Goal: Transaction & Acquisition: Book appointment/travel/reservation

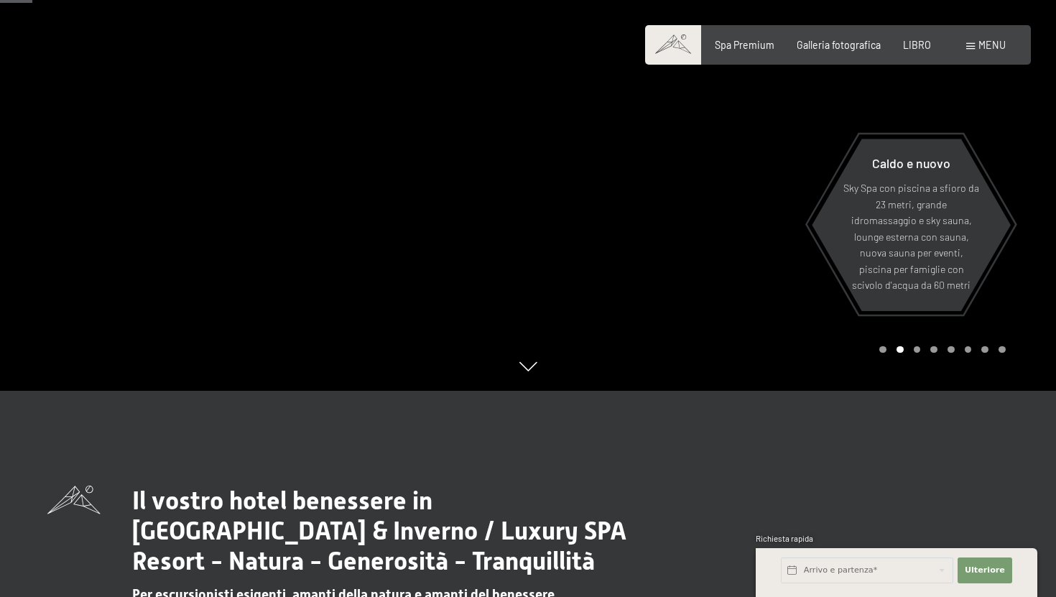
scroll to position [206, 0]
click at [918, 356] on div at bounding box center [792, 92] width 528 height 597
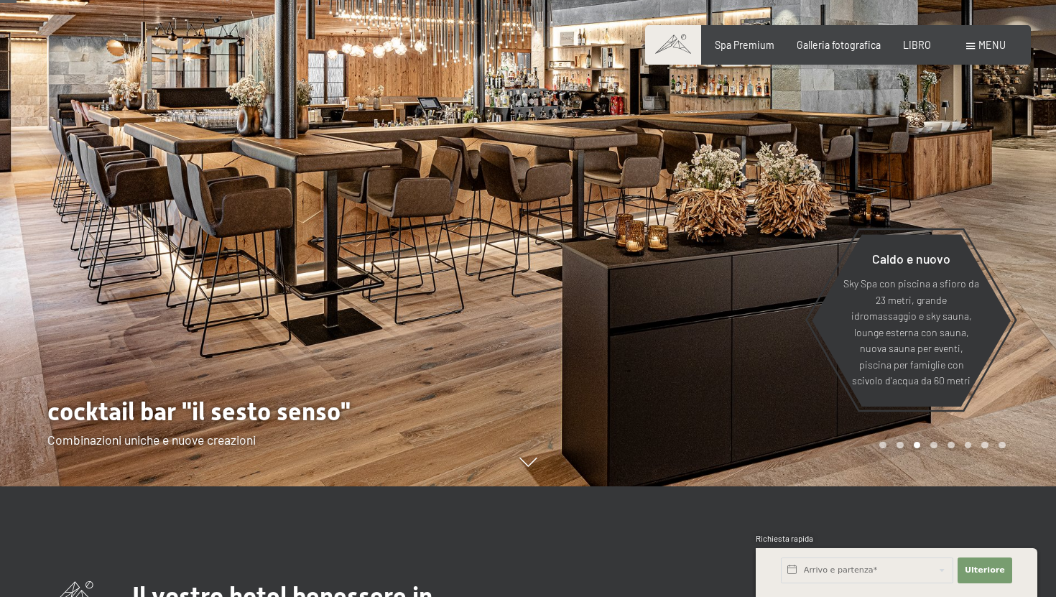
scroll to position [106, 0]
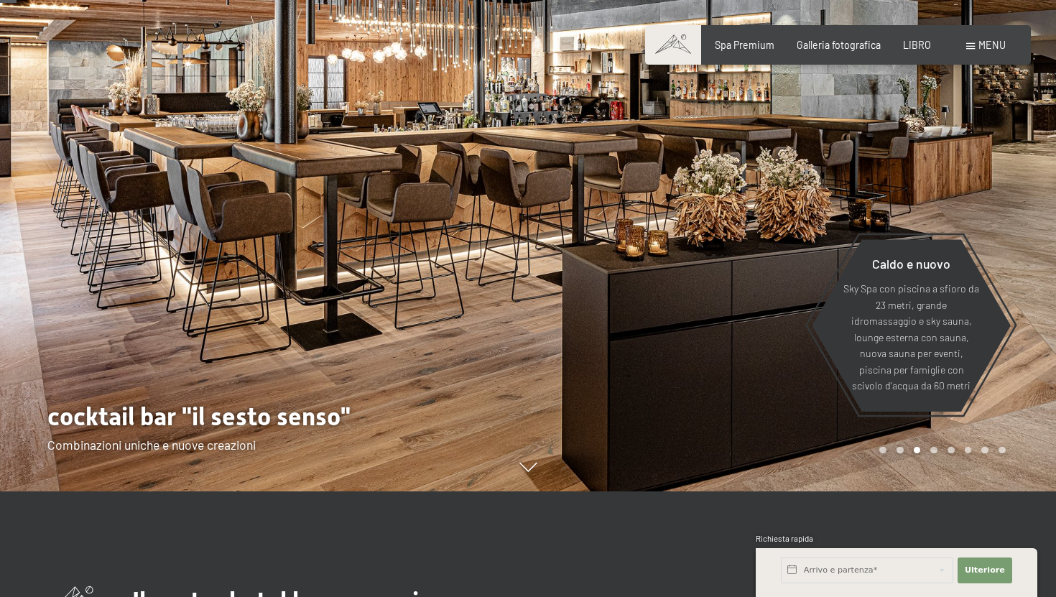
click at [937, 454] on div at bounding box center [792, 192] width 528 height 597
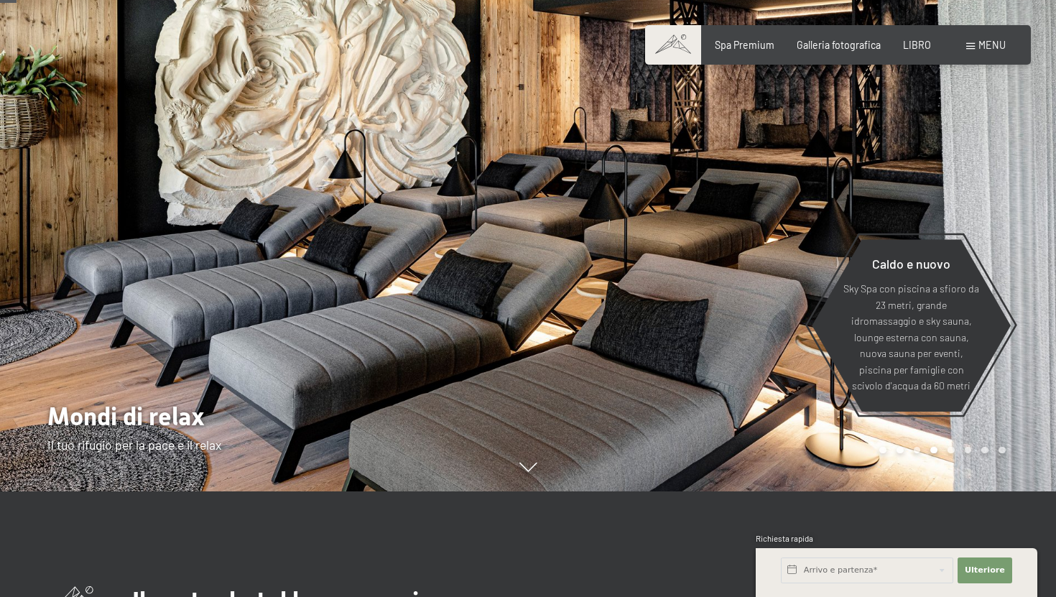
click at [796, 419] on div at bounding box center [792, 192] width 528 height 597
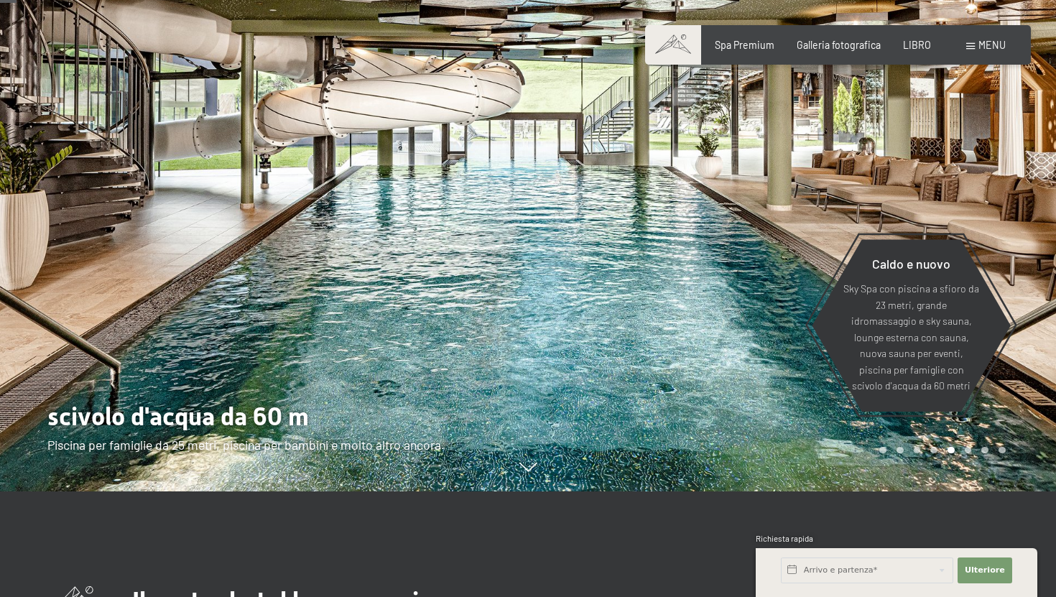
click at [796, 419] on div at bounding box center [792, 192] width 528 height 597
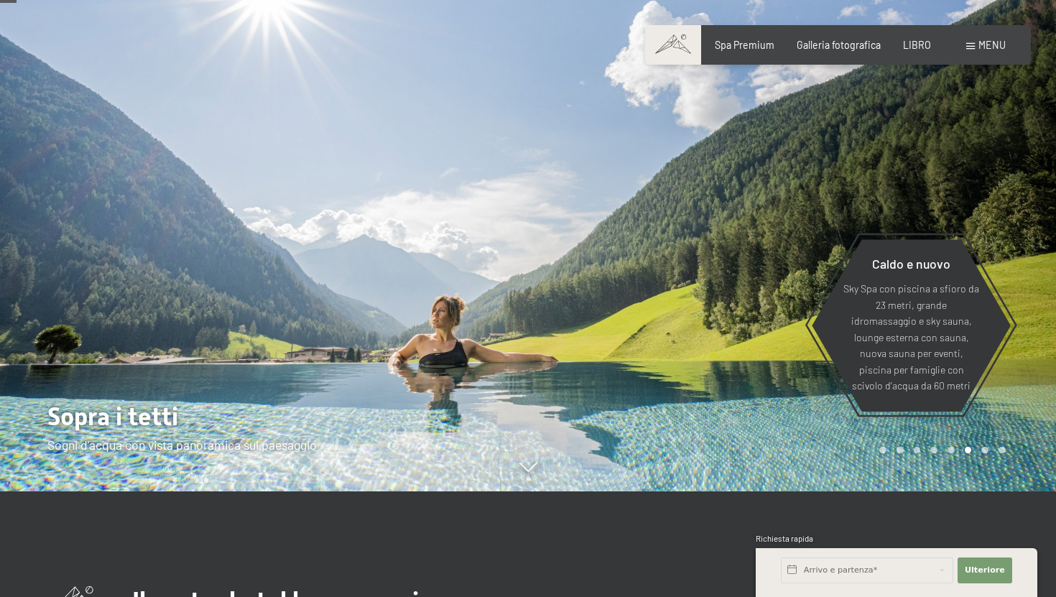
click at [796, 419] on div at bounding box center [792, 192] width 528 height 597
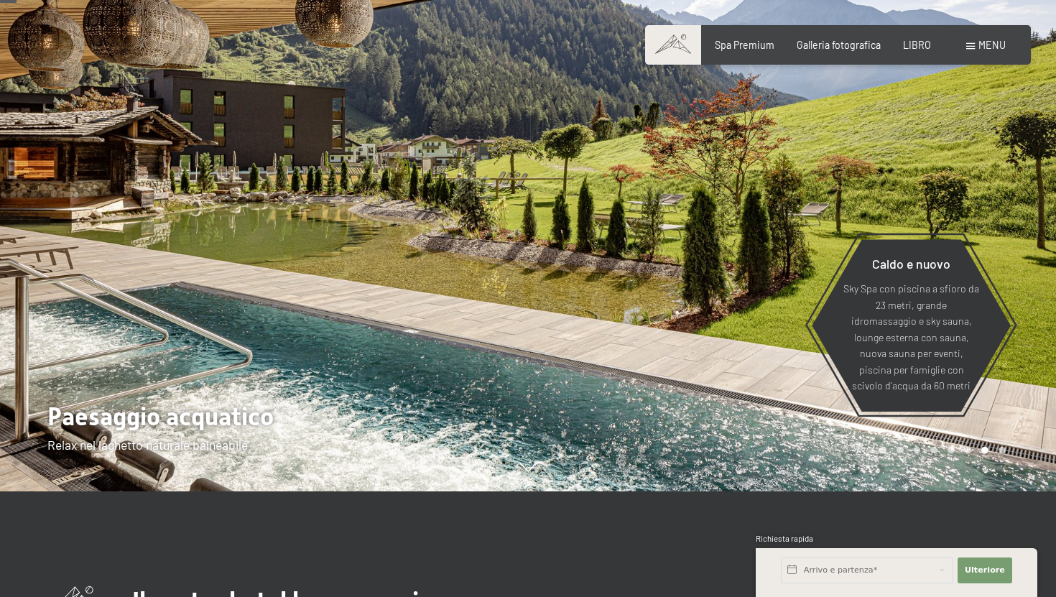
click at [796, 419] on div at bounding box center [792, 192] width 528 height 597
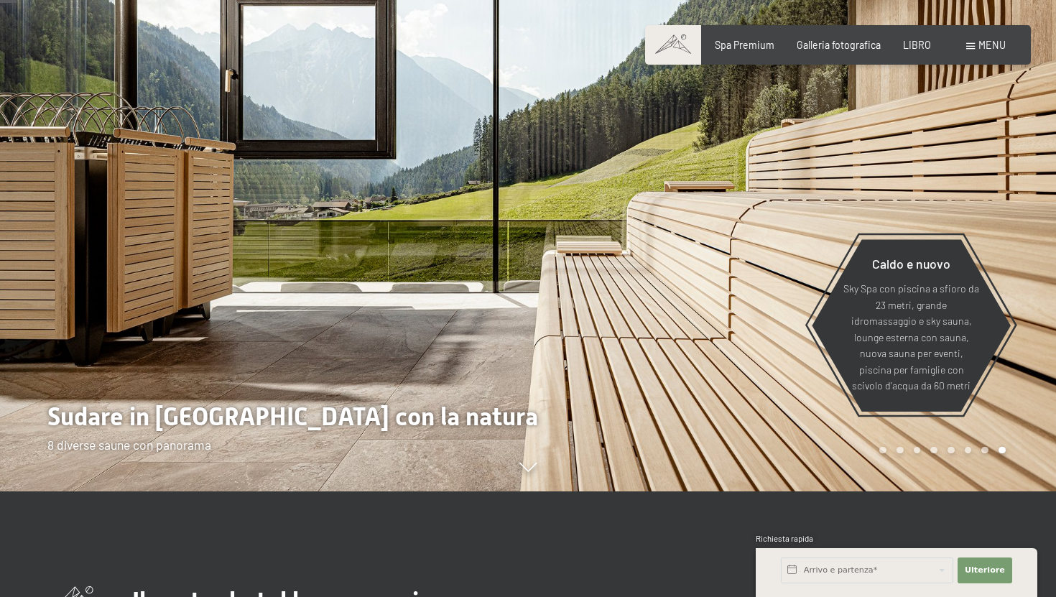
click at [796, 419] on div at bounding box center [792, 192] width 528 height 597
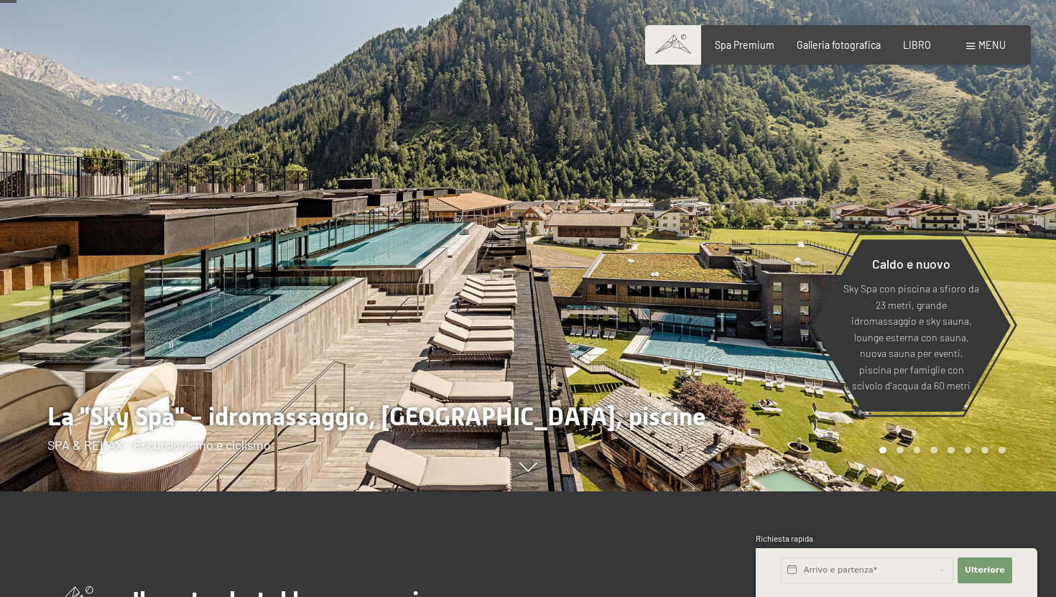
click at [796, 419] on div at bounding box center [792, 192] width 528 height 597
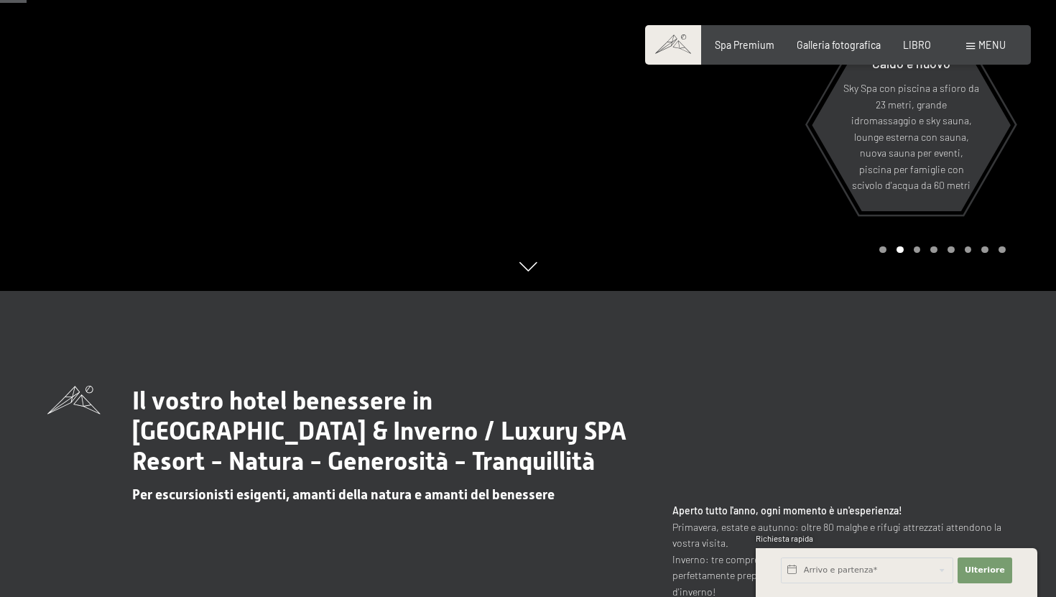
scroll to position [142, 0]
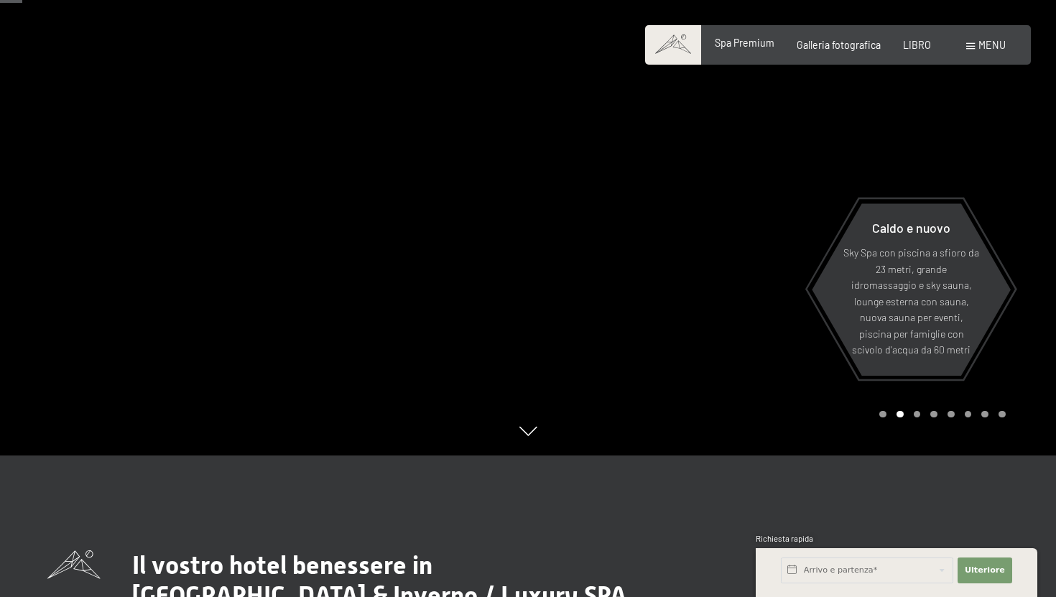
click at [740, 50] on div "Spa Premium Galleria fotografica LIBRO" at bounding box center [811, 45] width 283 height 14
click at [739, 47] on font "Spa Premium" at bounding box center [745, 43] width 60 height 12
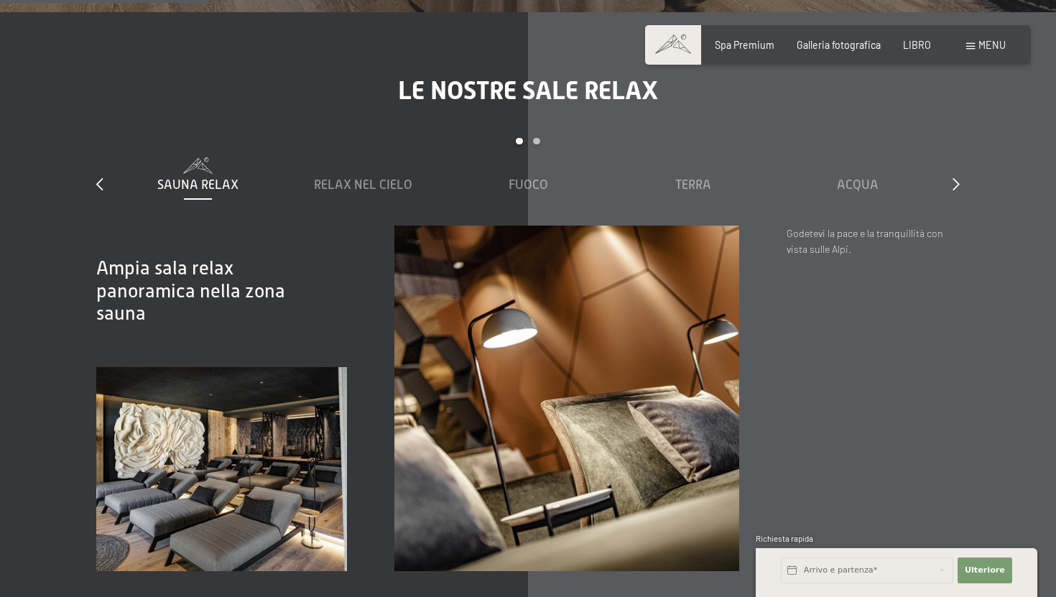
scroll to position [1797, 0]
click at [400, 177] on font "Relax nel cielo" at bounding box center [363, 184] width 98 height 14
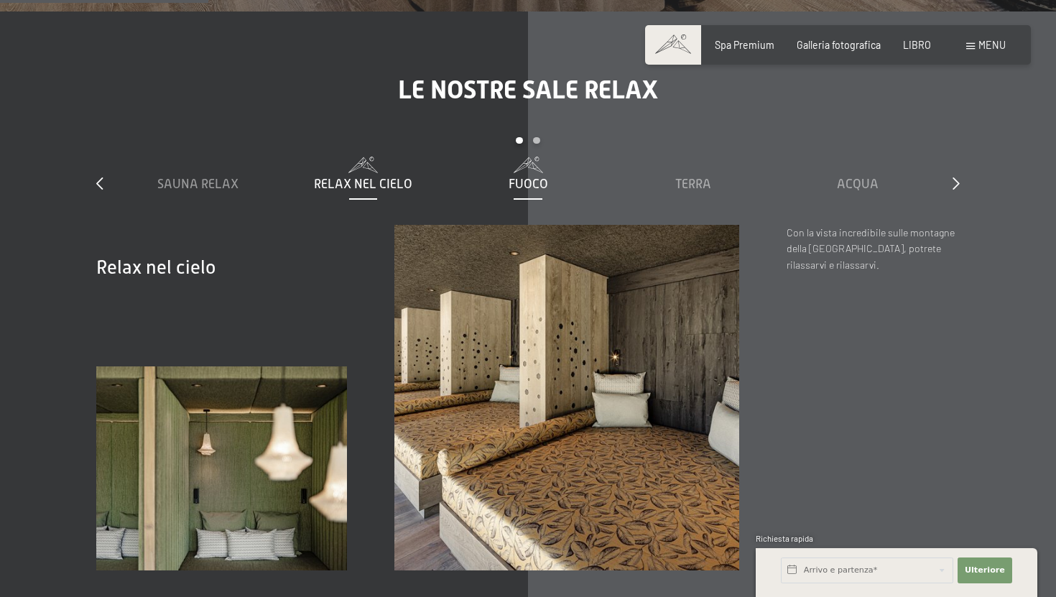
click at [497, 175] on div "Fuoco" at bounding box center [528, 184] width 152 height 18
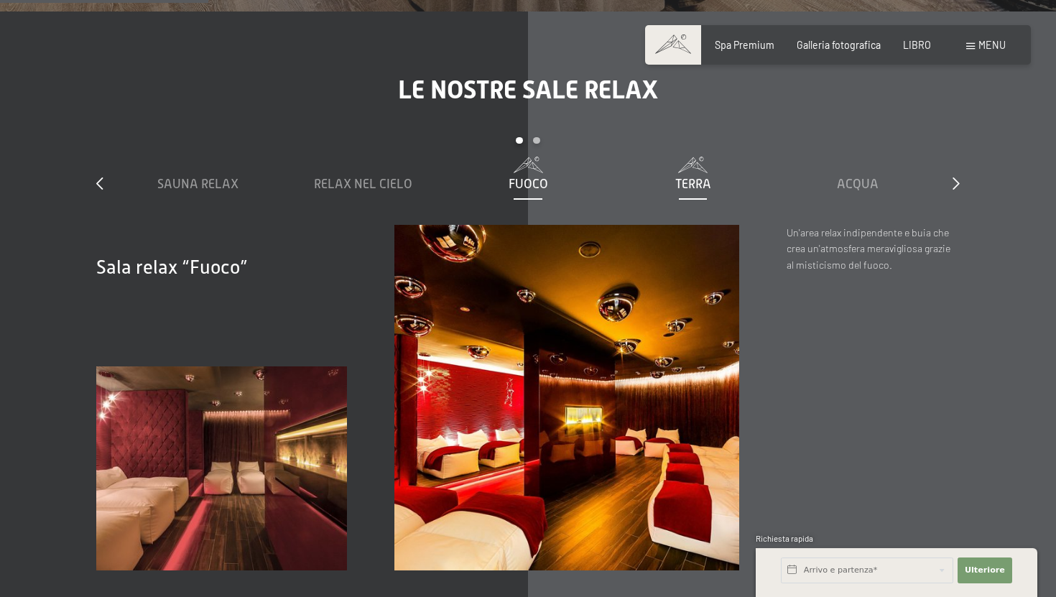
click at [692, 177] on font "Terra" at bounding box center [693, 184] width 36 height 14
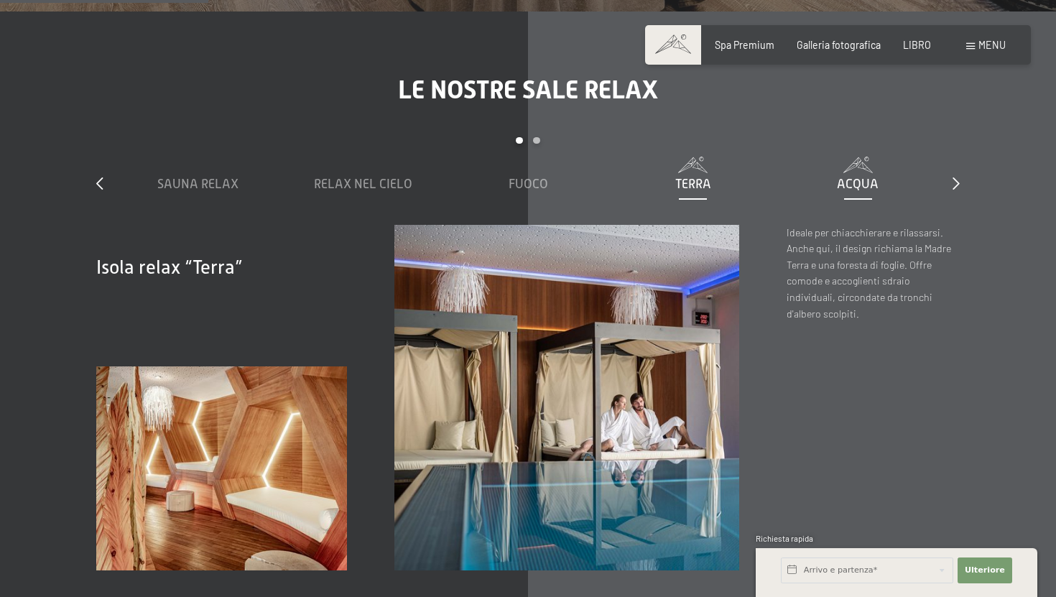
click at [834, 175] on div "Acqua" at bounding box center [858, 184] width 152 height 18
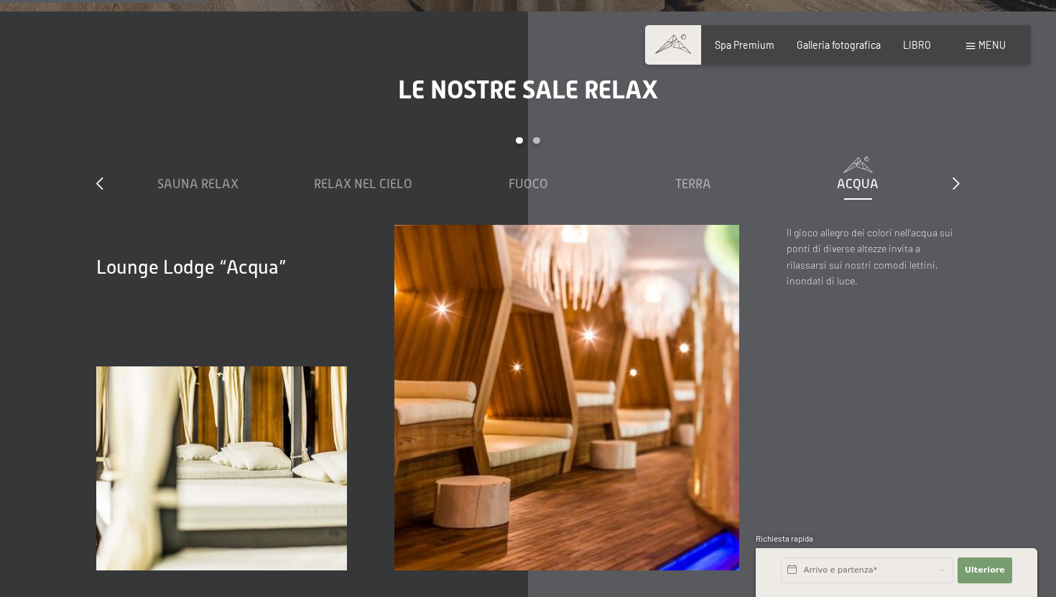
click at [959, 171] on div "Le nostre sale relax diapositiva 1 a 5 di 7 Sauna Relax Relax nel cielo Fuoco T…" at bounding box center [528, 322] width 958 height 495
click at [956, 177] on icon at bounding box center [956, 183] width 7 height 13
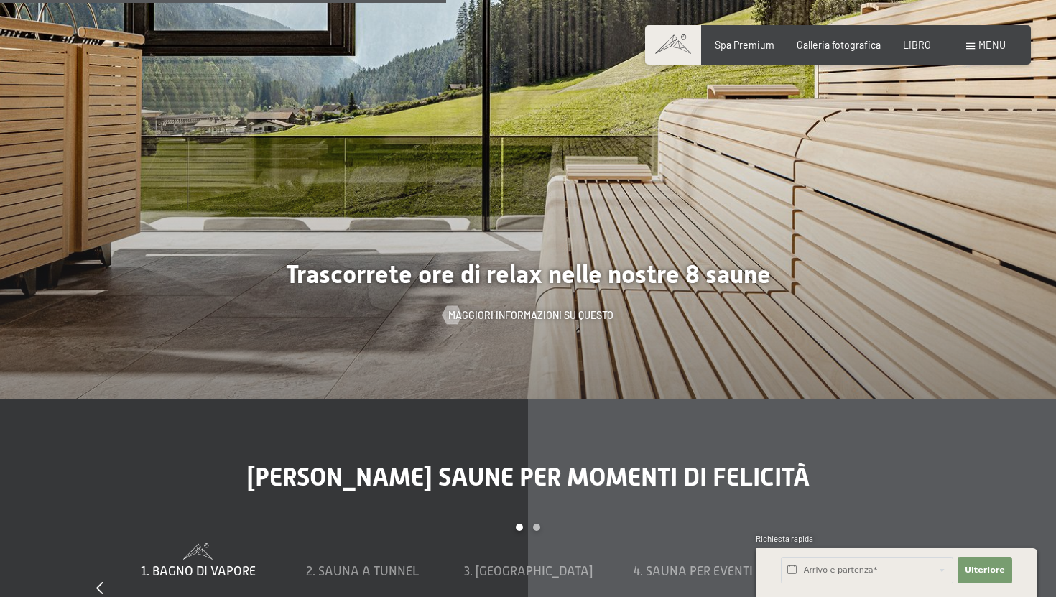
scroll to position [3857, 0]
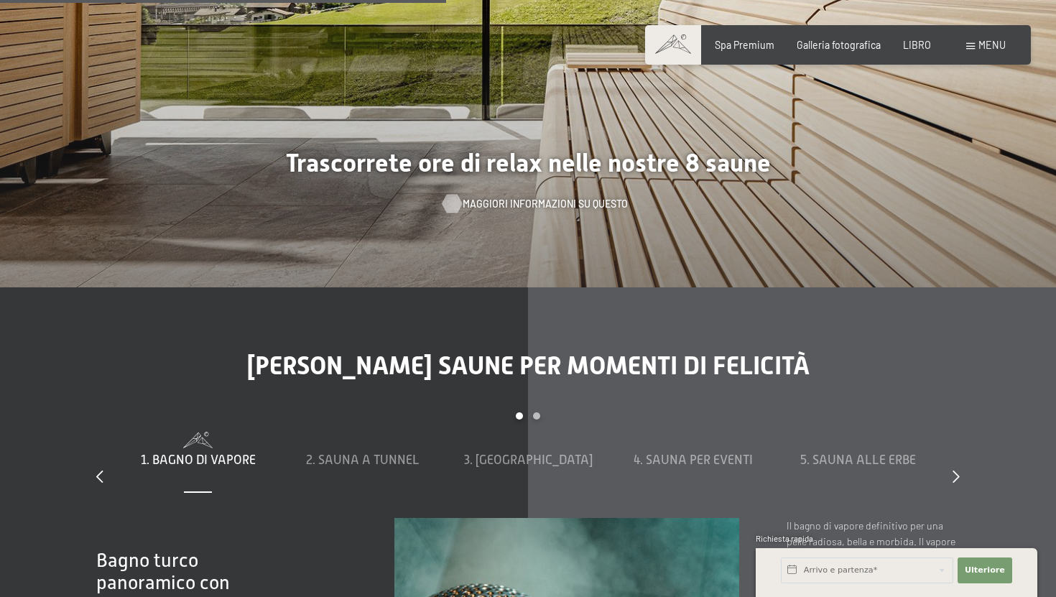
click at [572, 198] on font "Maggiori informazioni su questo" at bounding box center [545, 204] width 165 height 12
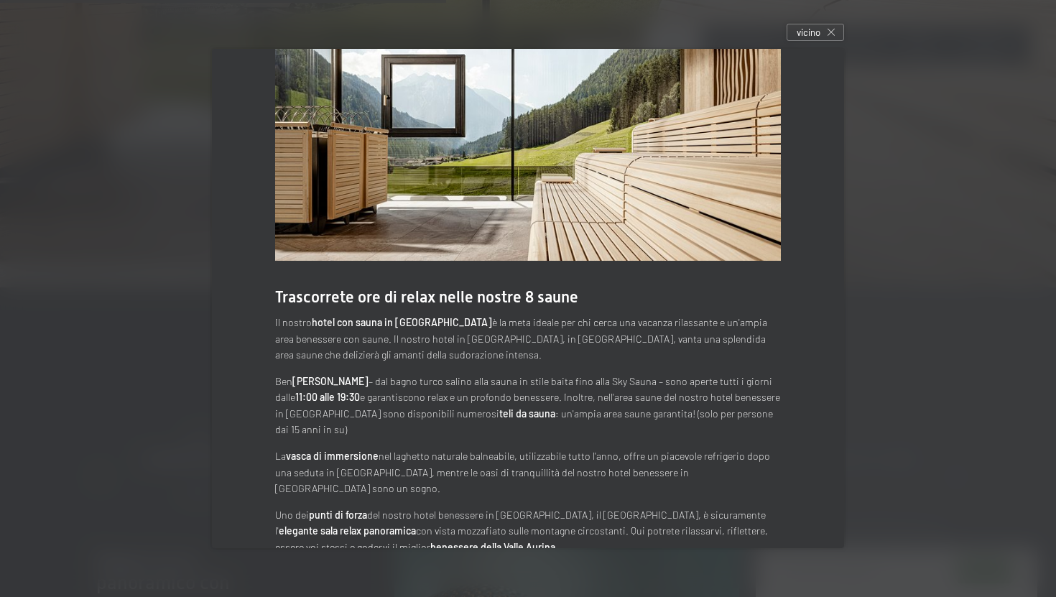
scroll to position [36, 0]
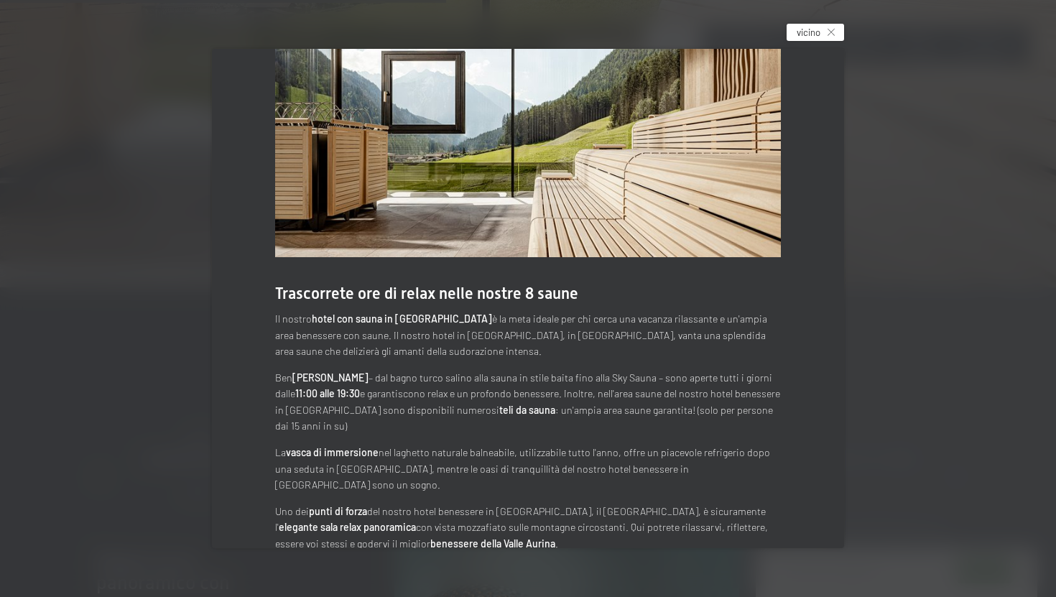
click at [817, 27] on font "vicino" at bounding box center [809, 32] width 24 height 11
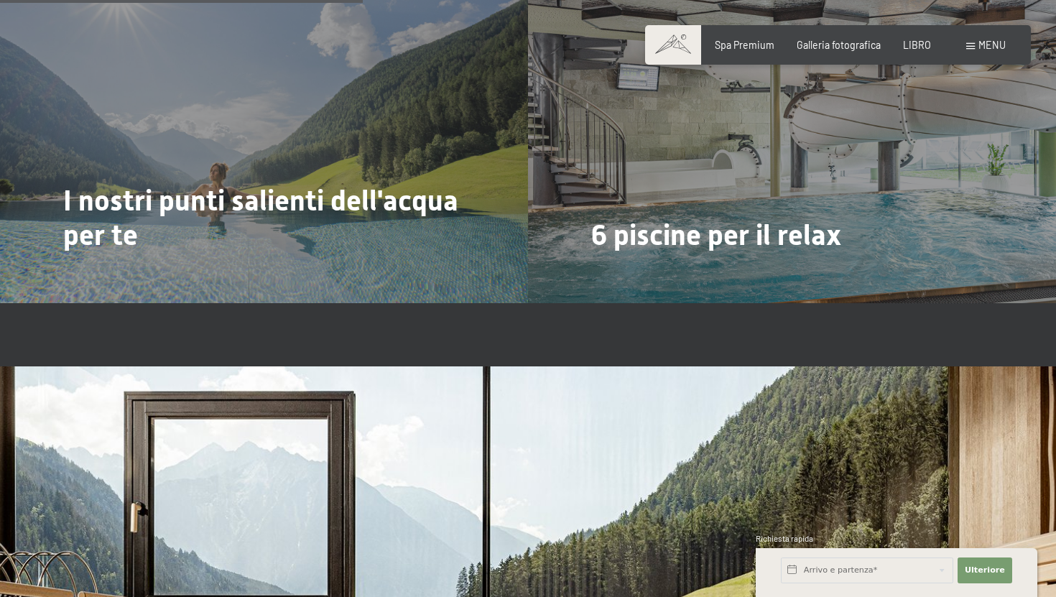
scroll to position [3111, 0]
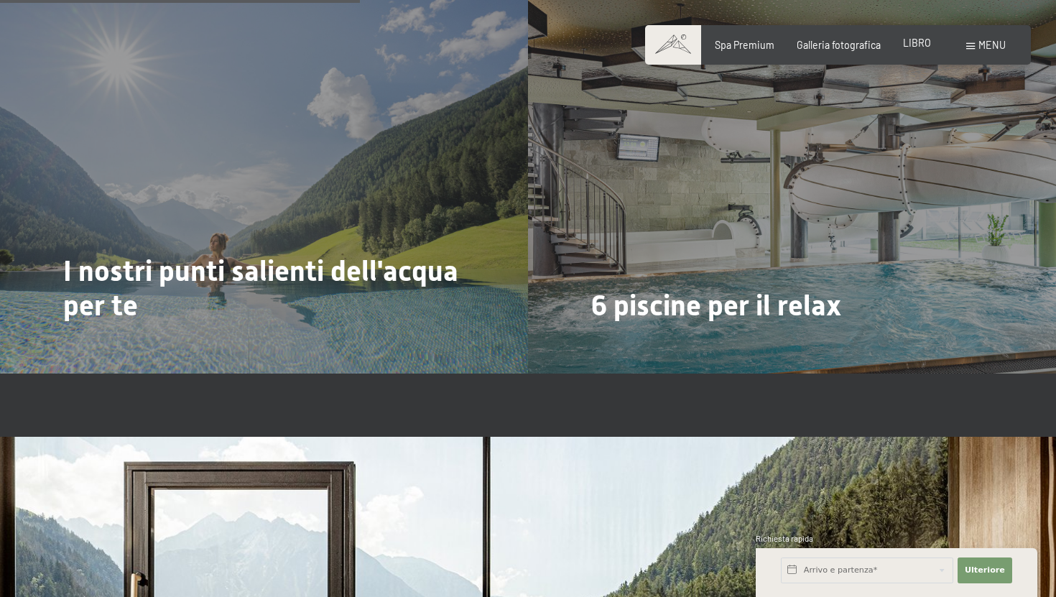
click at [918, 40] on font "LIBRO" at bounding box center [917, 43] width 28 height 12
click at [914, 40] on font "LIBRO" at bounding box center [917, 43] width 28 height 12
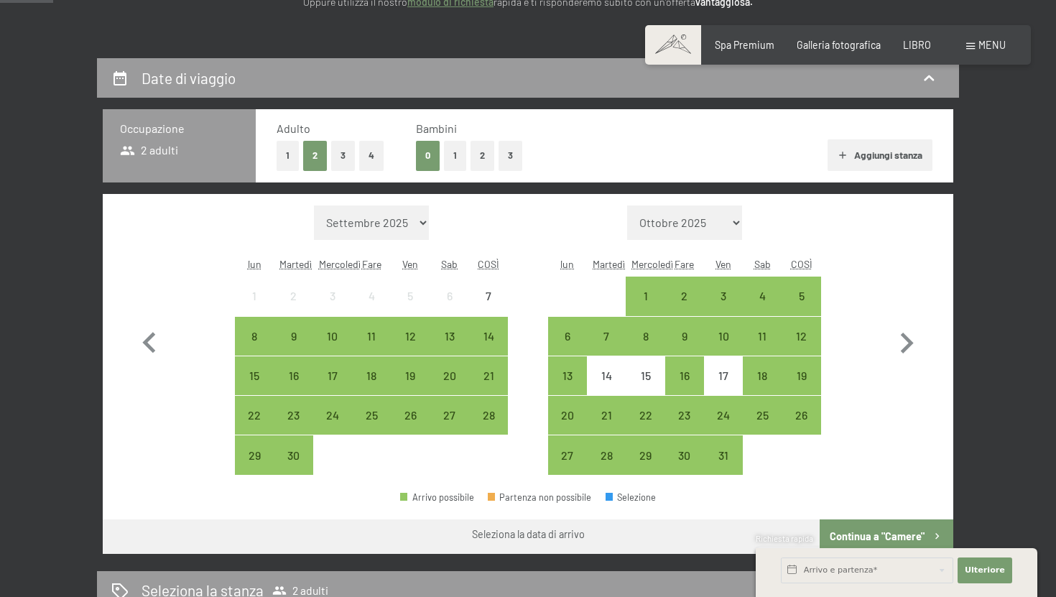
scroll to position [254, 0]
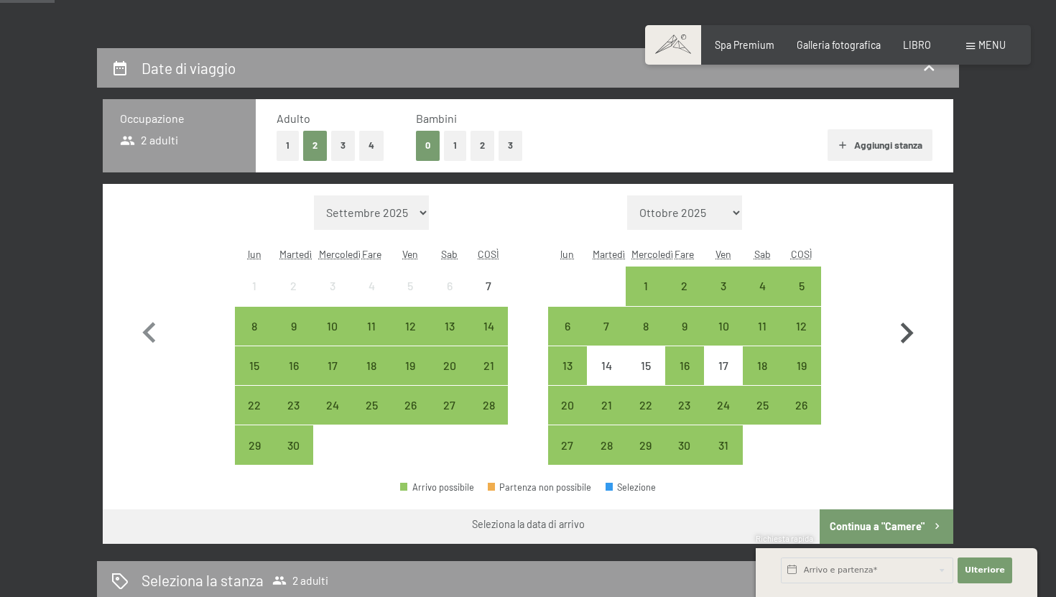
click at [918, 346] on icon "button" at bounding box center [907, 334] width 42 height 42
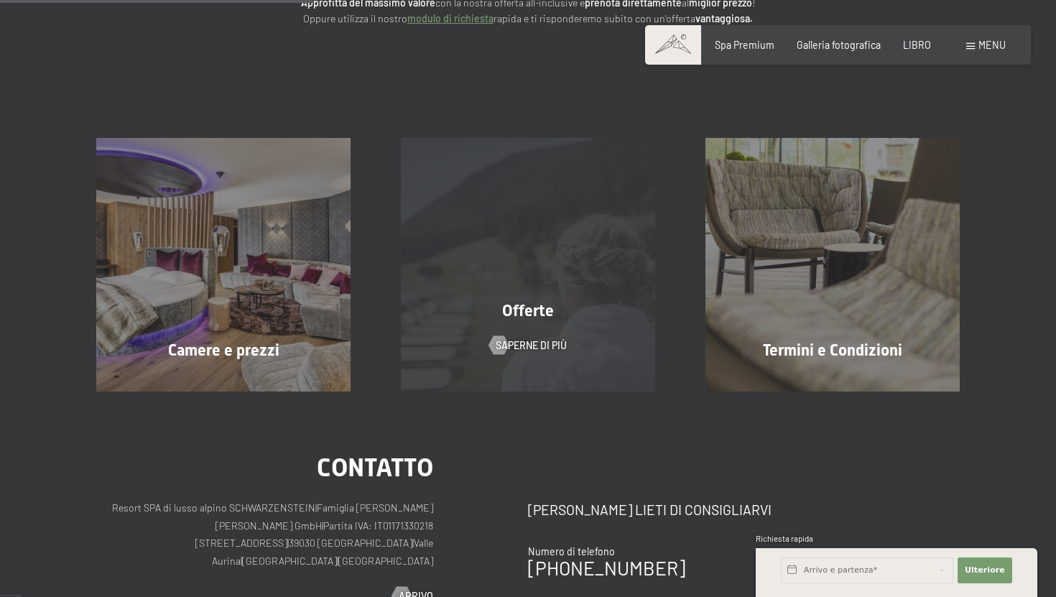
scroll to position [229, 0]
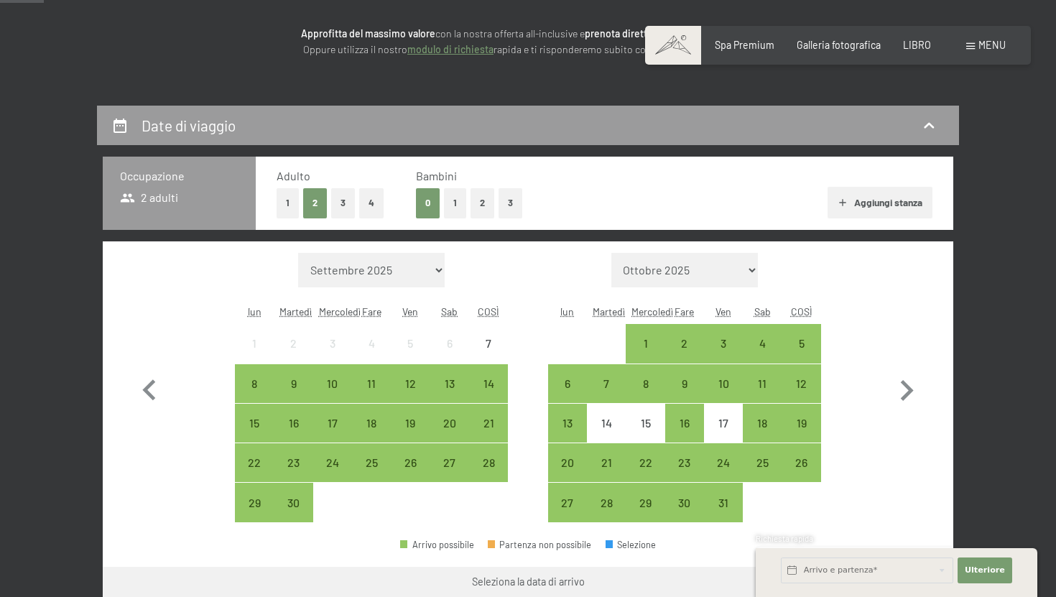
scroll to position [206, 0]
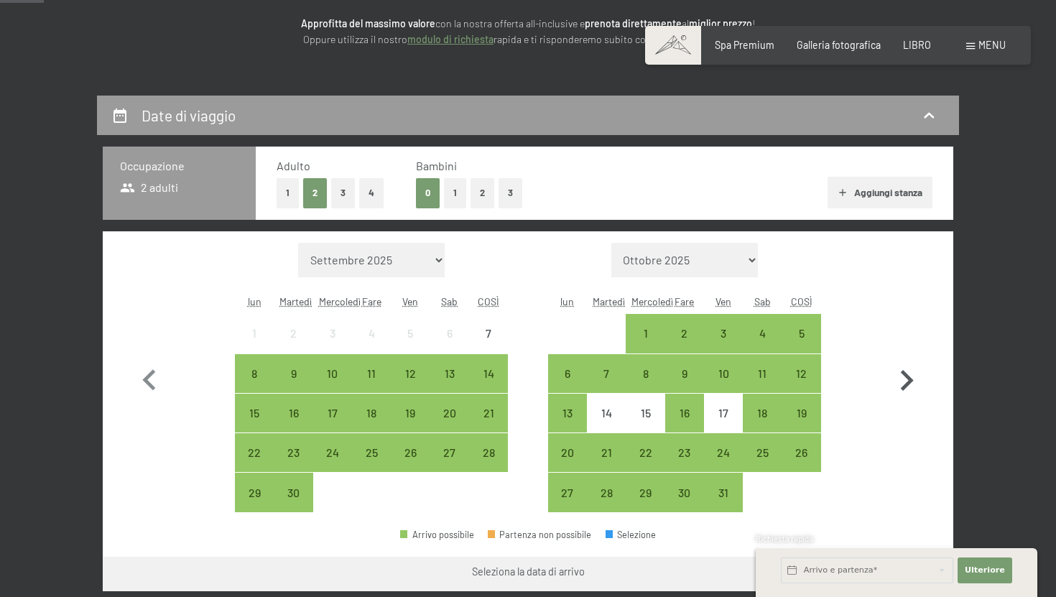
click at [905, 380] on icon "button" at bounding box center [907, 381] width 42 height 42
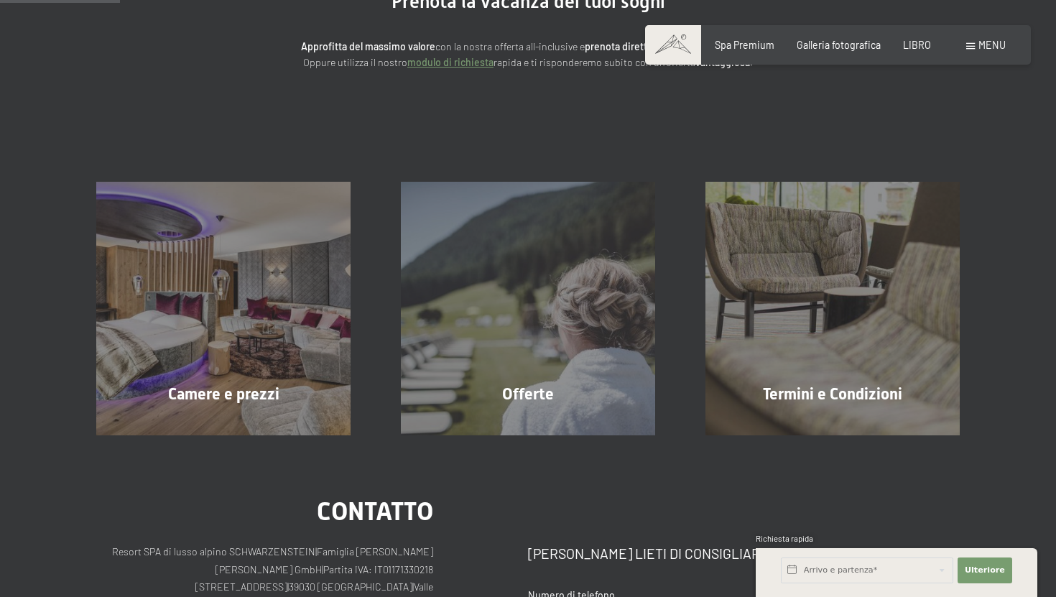
scroll to position [185, 0]
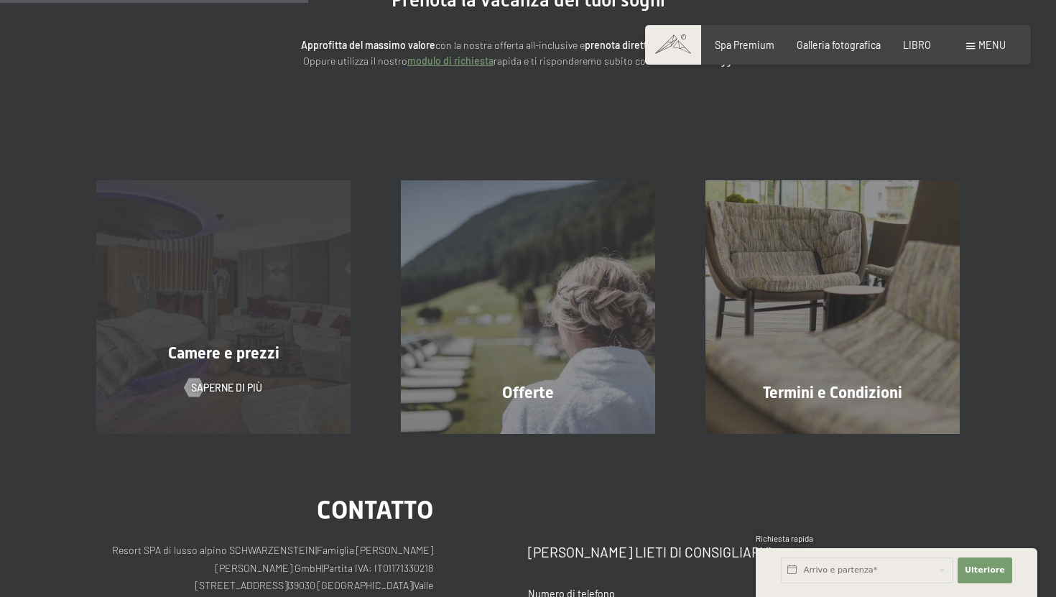
click at [180, 324] on div "Camere e prezzi Saperne di più" at bounding box center [223, 307] width 305 height 254
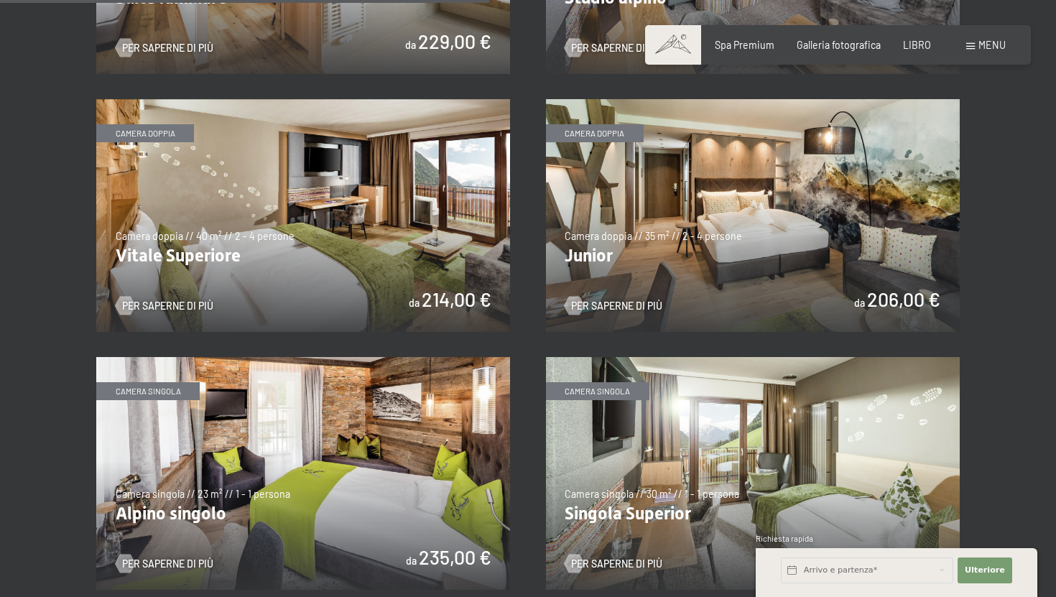
scroll to position [1844, 0]
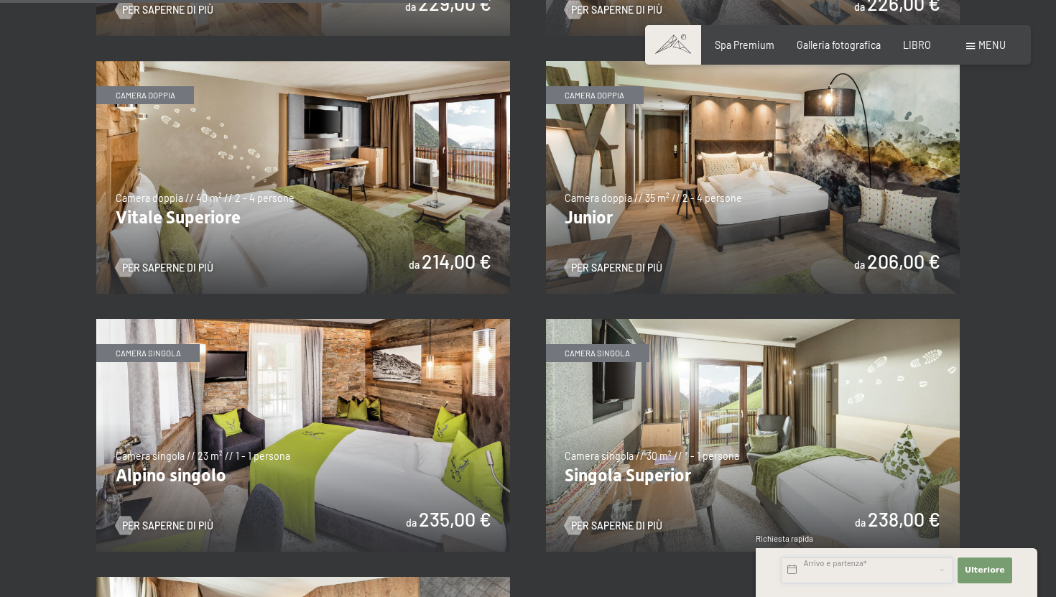
click at [846, 560] on input "text" at bounding box center [867, 571] width 172 height 26
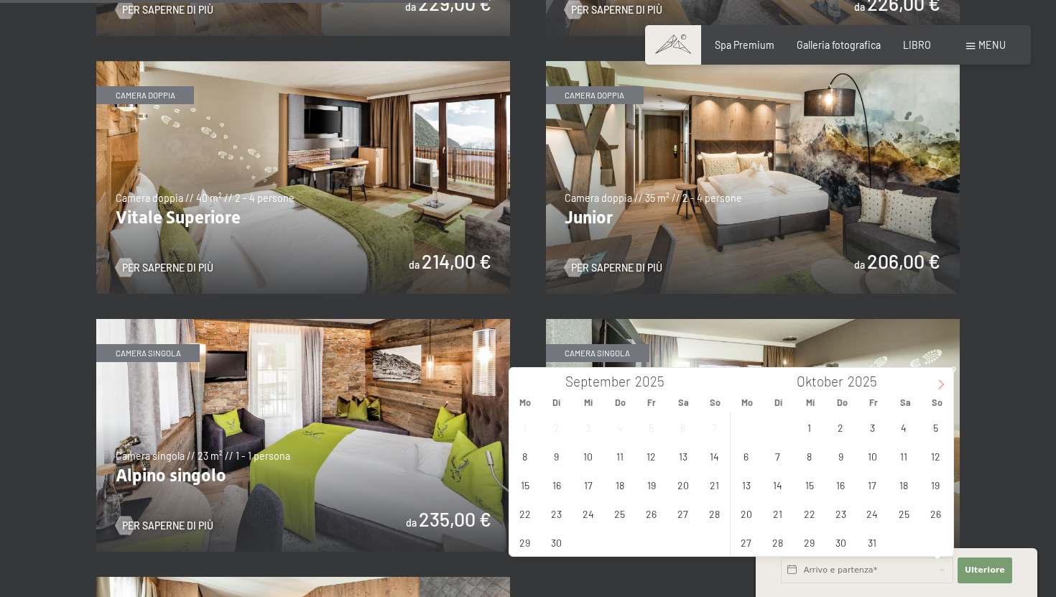
click at [945, 381] on icon at bounding box center [941, 384] width 10 height 10
click at [899, 513] on span "27" at bounding box center [904, 513] width 28 height 28
type input "[DATE]"
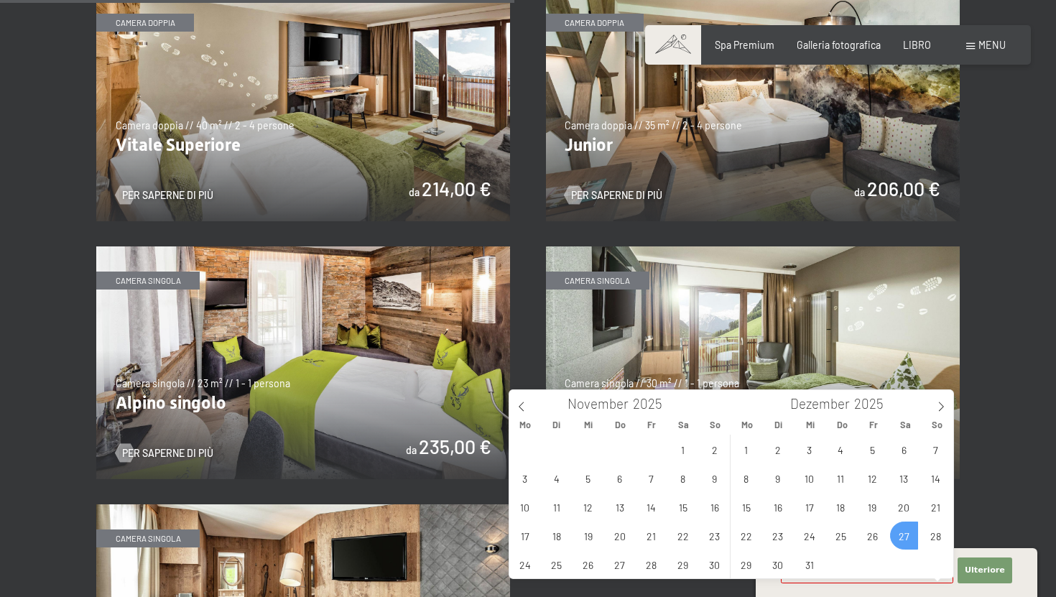
scroll to position [1939, 0]
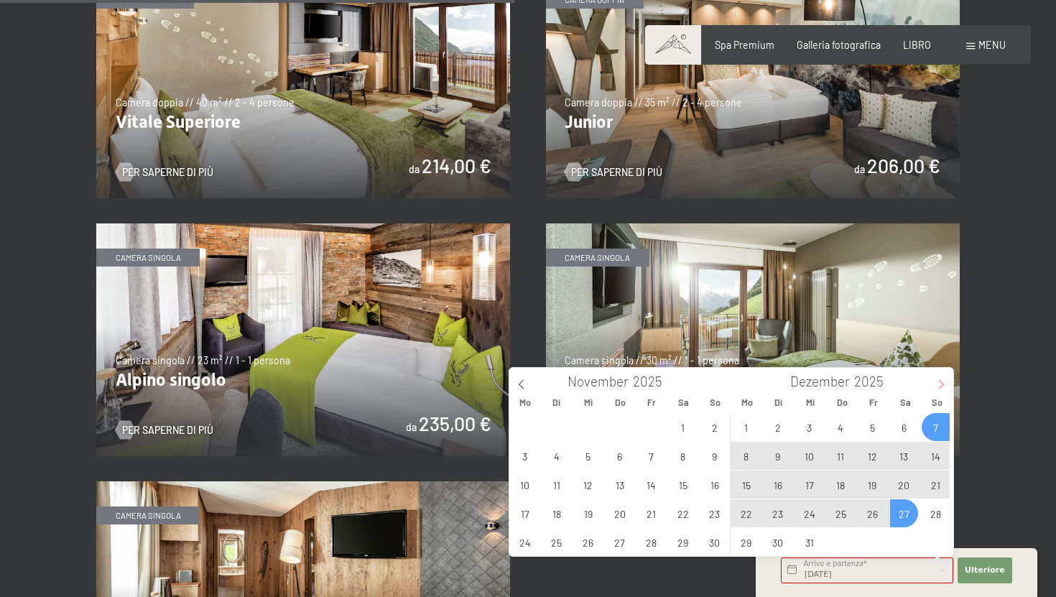
click at [941, 387] on icon at bounding box center [941, 384] width 5 height 9
type input "2026"
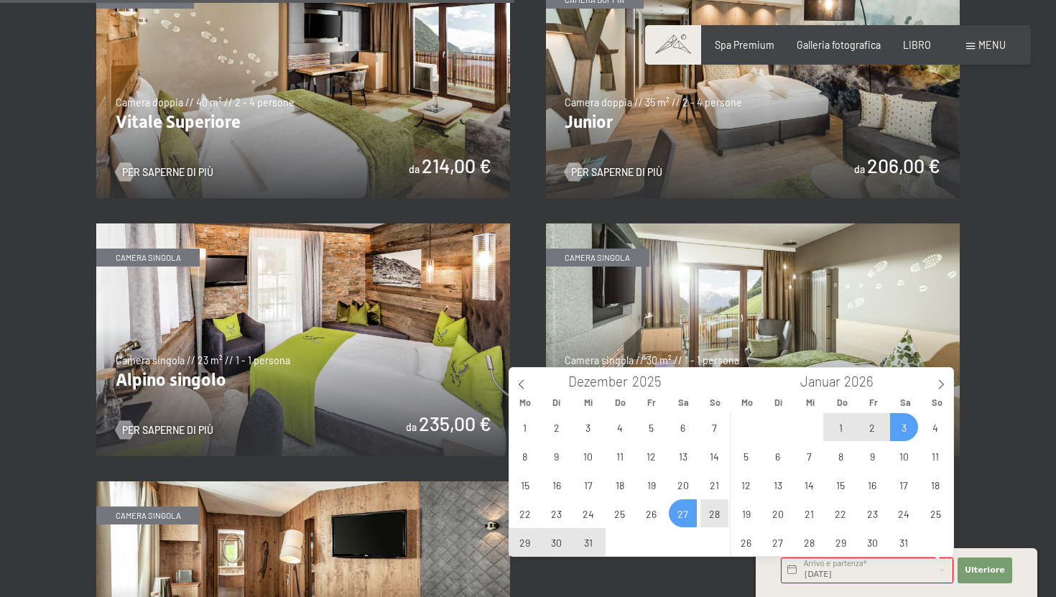
click at [905, 425] on span "3" at bounding box center [904, 427] width 28 height 28
type input "[DATE] - [DATE]"
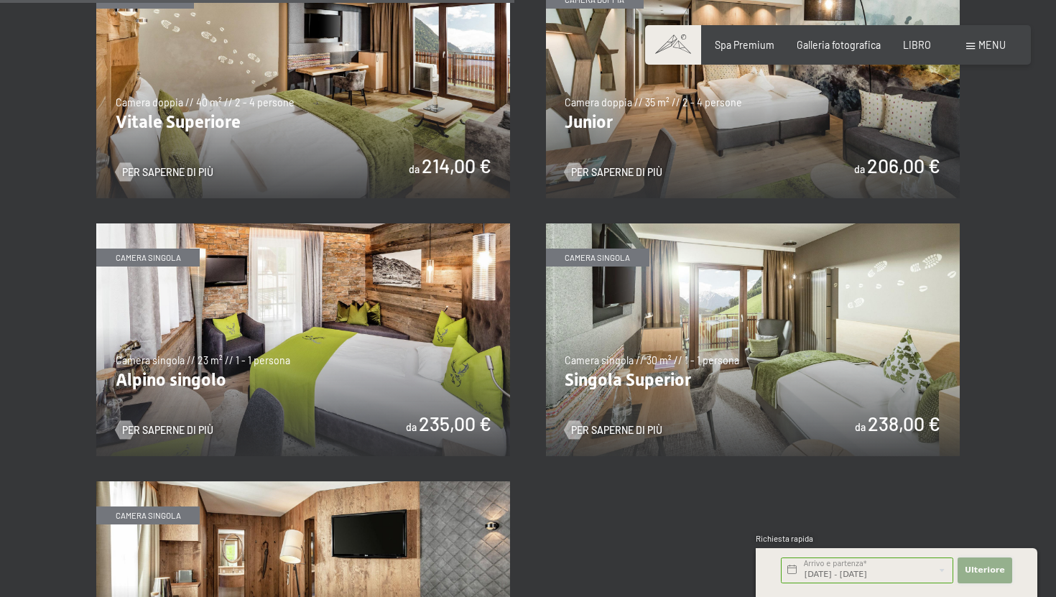
click at [974, 565] on span "Ulteriore" at bounding box center [985, 570] width 40 height 11
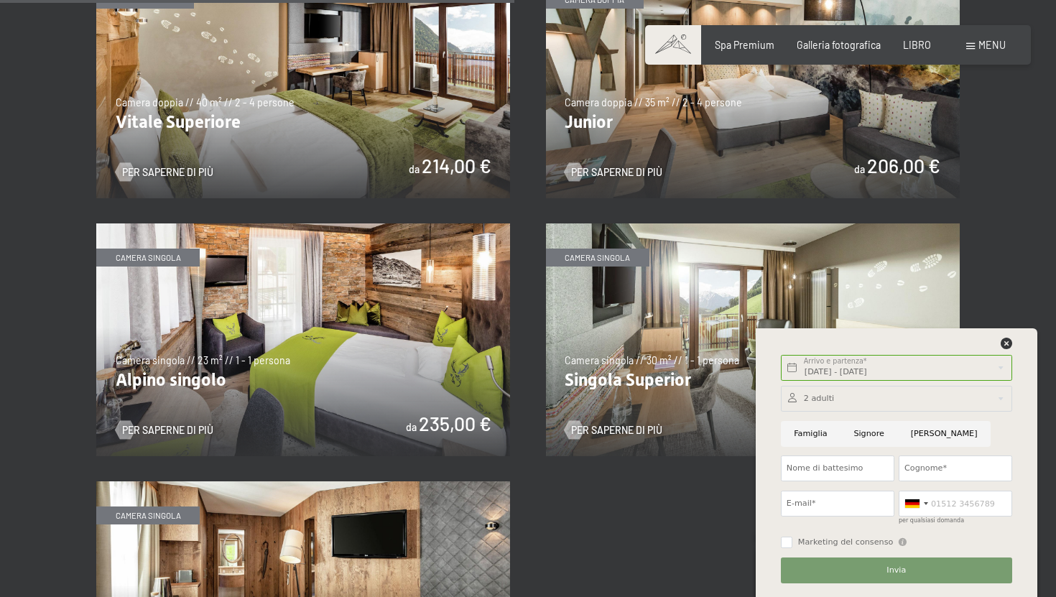
click at [978, 40] on div "menu" at bounding box center [986, 45] width 40 height 14
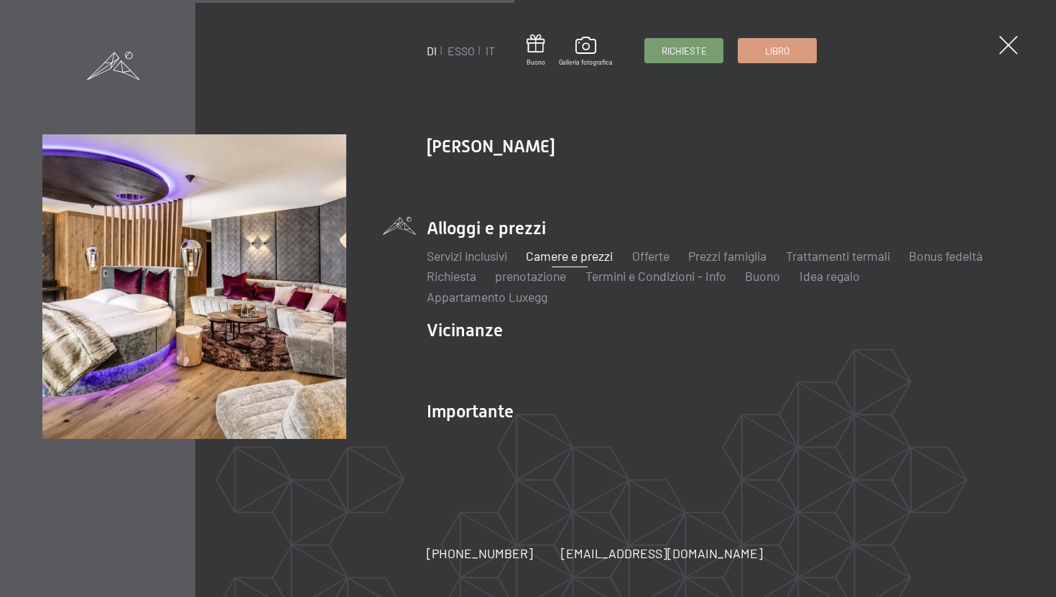
click at [581, 253] on font "Camere e prezzi" at bounding box center [570, 256] width 87 height 16
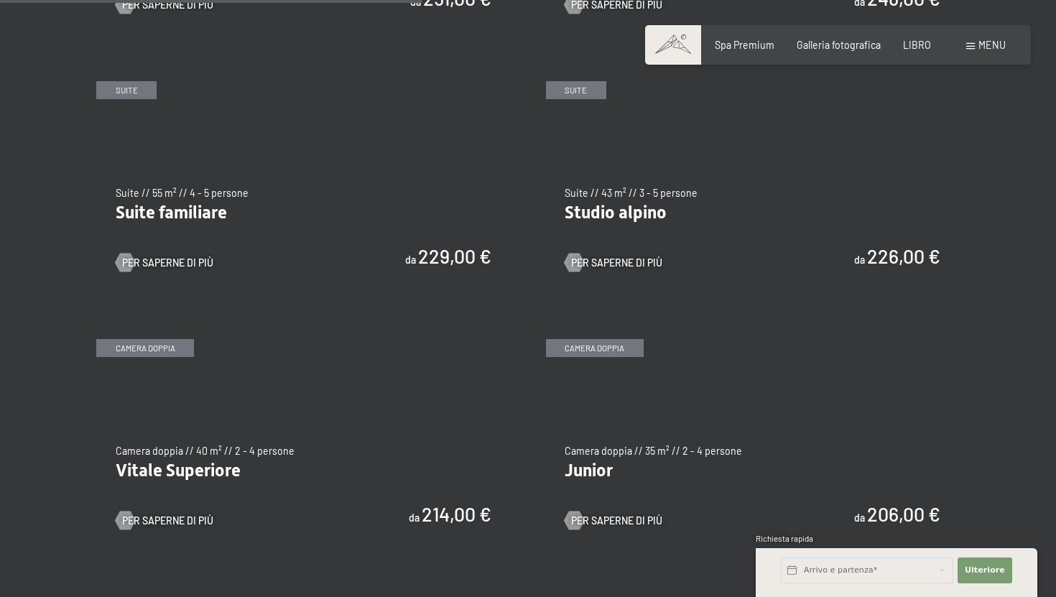
scroll to position [1588, 0]
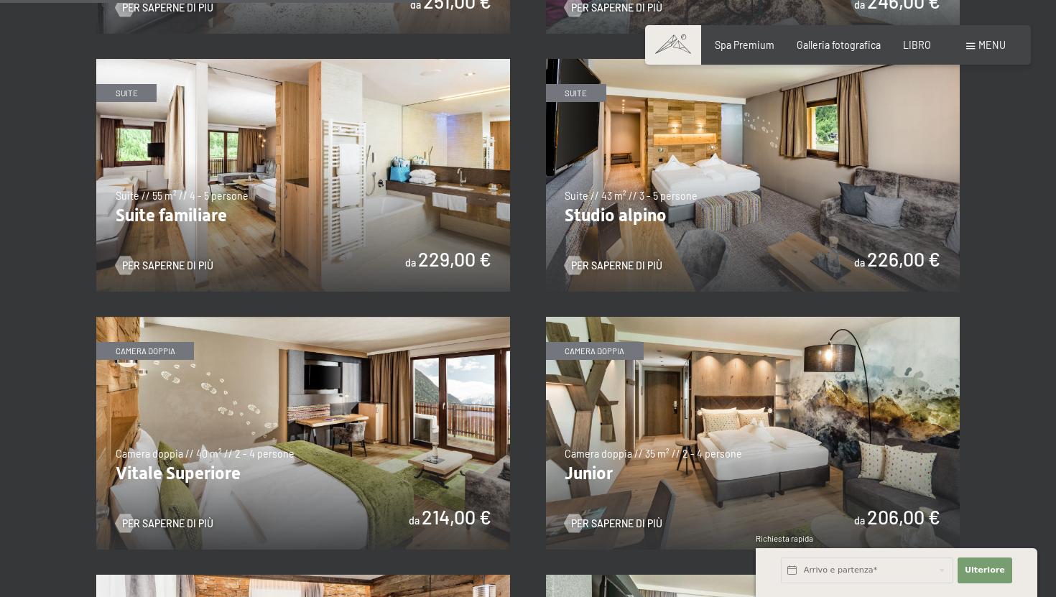
click at [346, 381] on img at bounding box center [303, 433] width 414 height 233
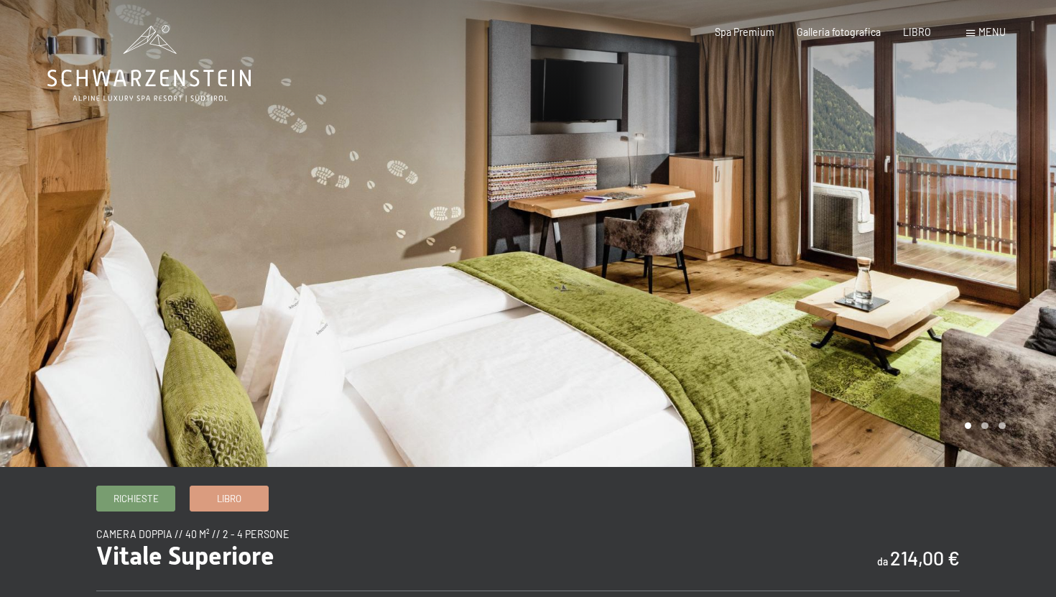
click at [984, 430] on div at bounding box center [792, 233] width 528 height 467
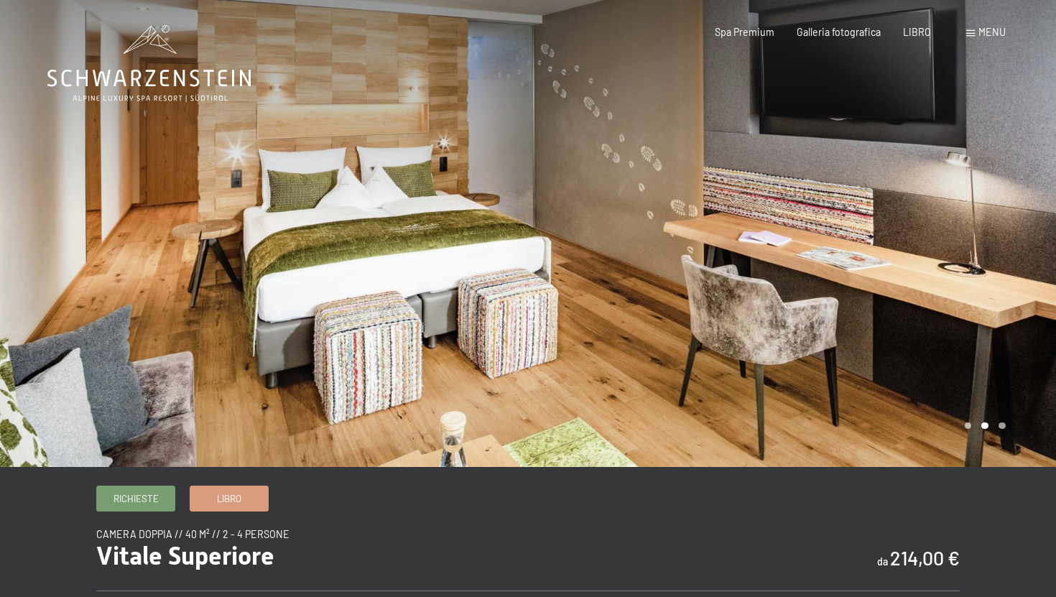
click at [1004, 428] on div at bounding box center [792, 233] width 528 height 467
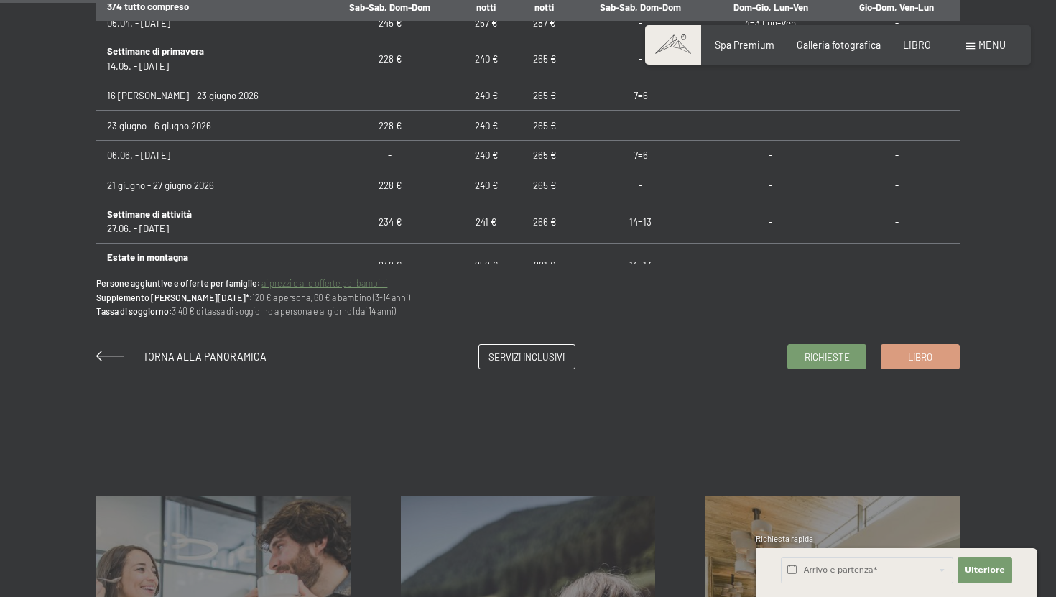
scroll to position [978, 0]
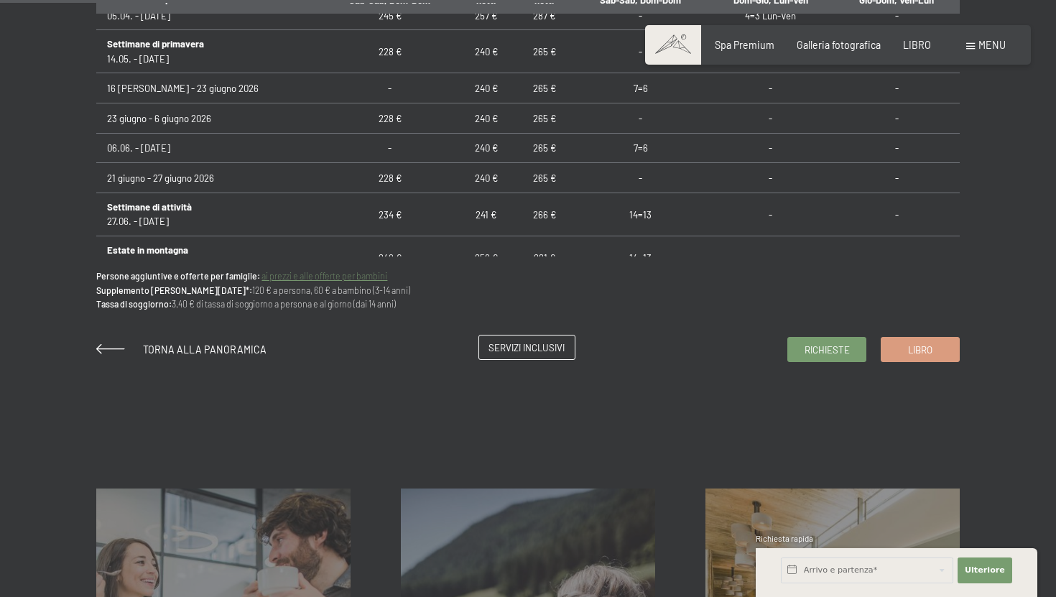
click at [537, 345] on font "Servizi inclusivi" at bounding box center [527, 347] width 76 height 11
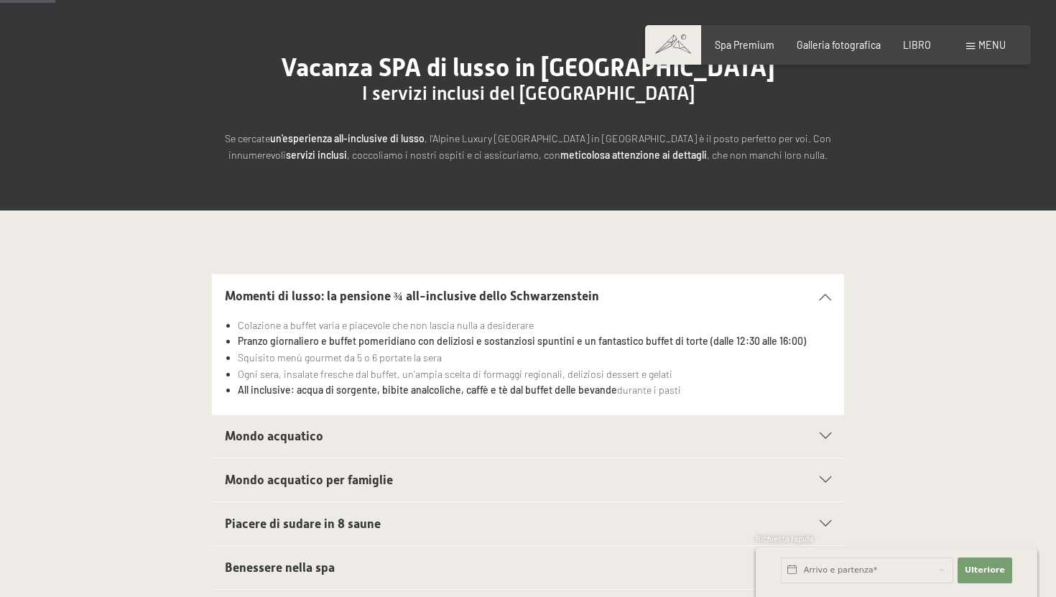
scroll to position [124, 0]
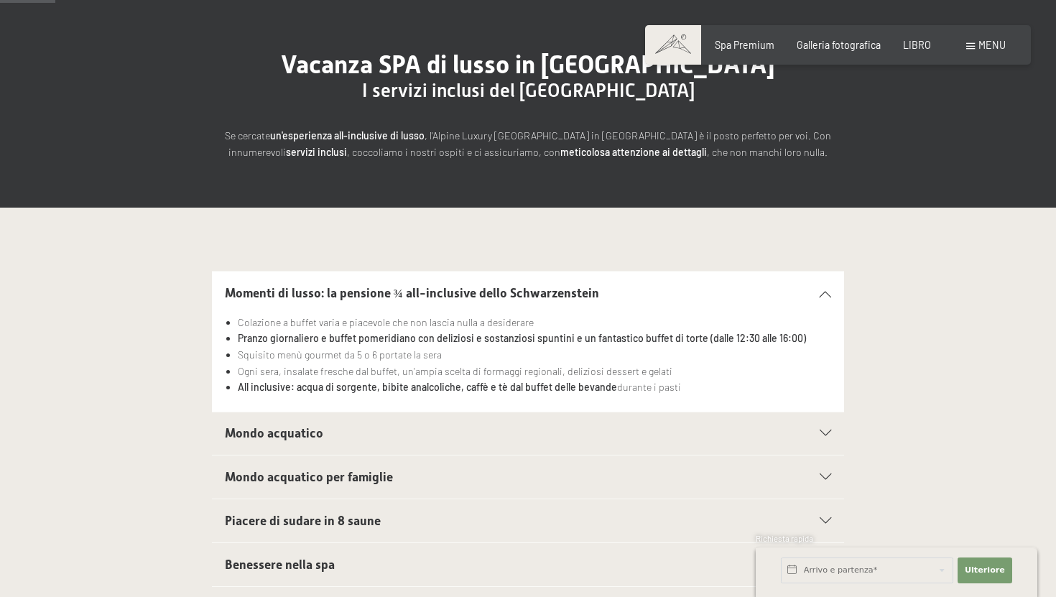
click at [507, 430] on h2 "Mondo acquatico" at bounding box center [498, 434] width 546 height 18
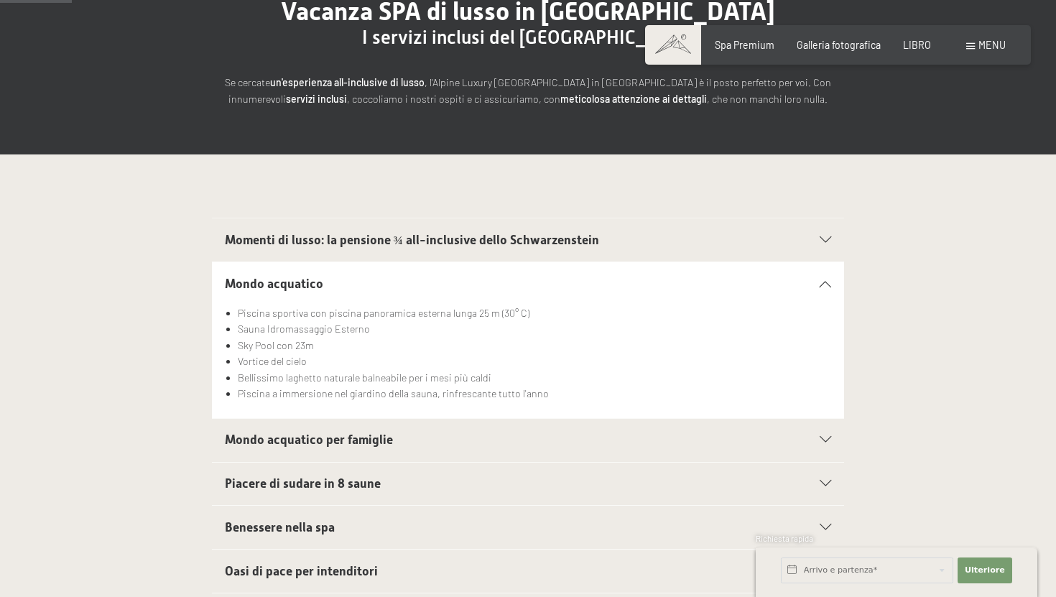
scroll to position [179, 0]
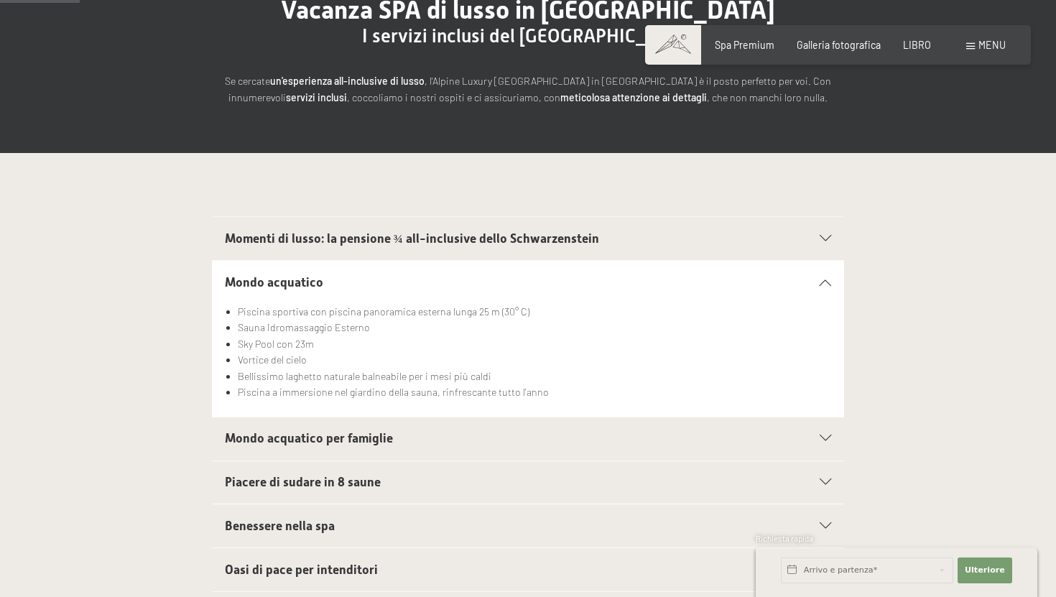
click at [514, 441] on h2 "Mondo acquatico per famiglie" at bounding box center [498, 439] width 546 height 18
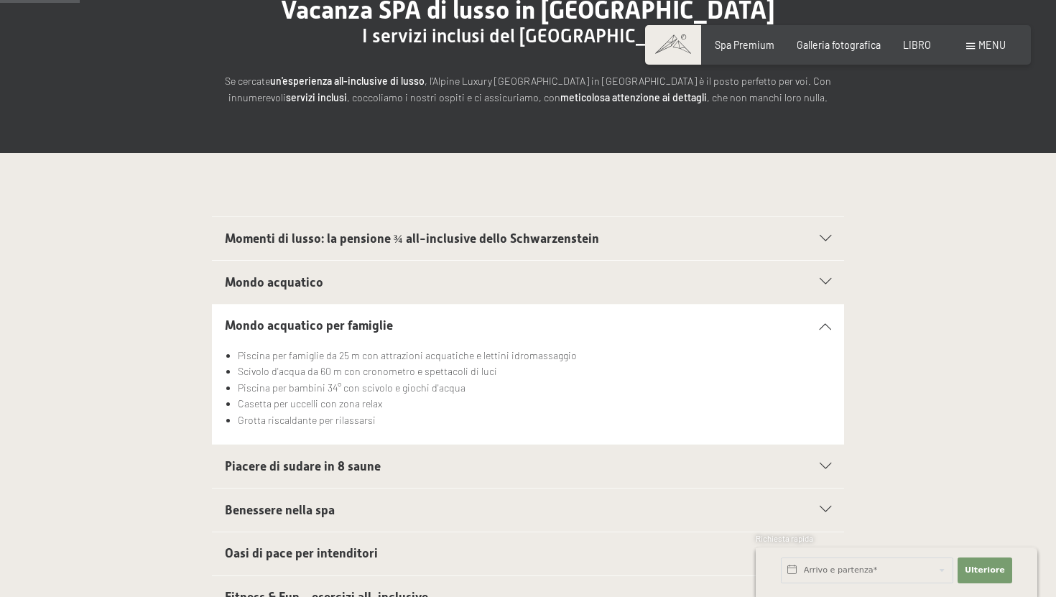
click at [514, 466] on h2 "Piacere di sudare in 8 saune" at bounding box center [498, 467] width 546 height 18
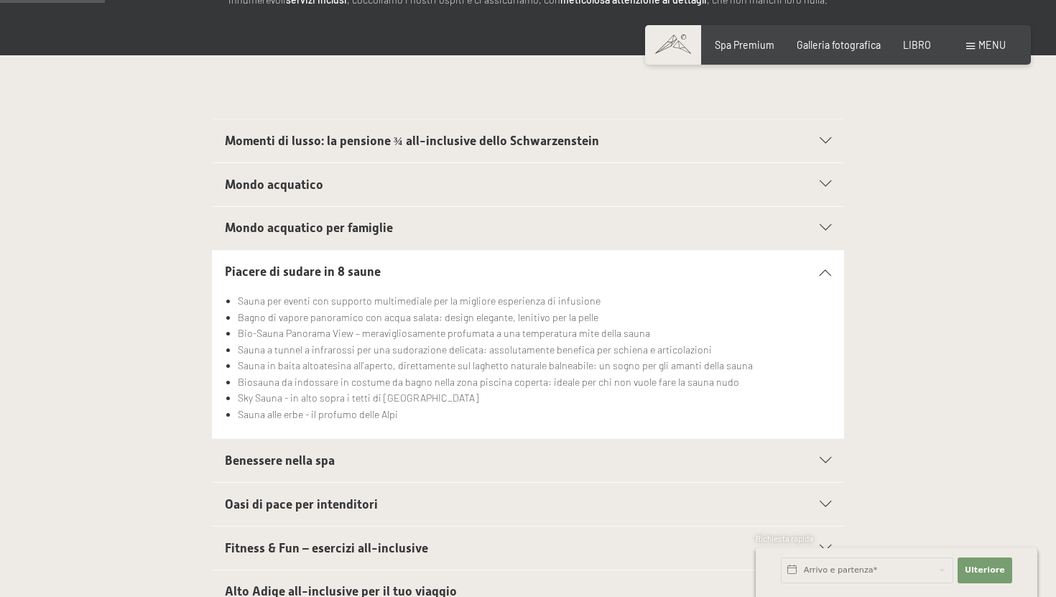
scroll to position [287, 0]
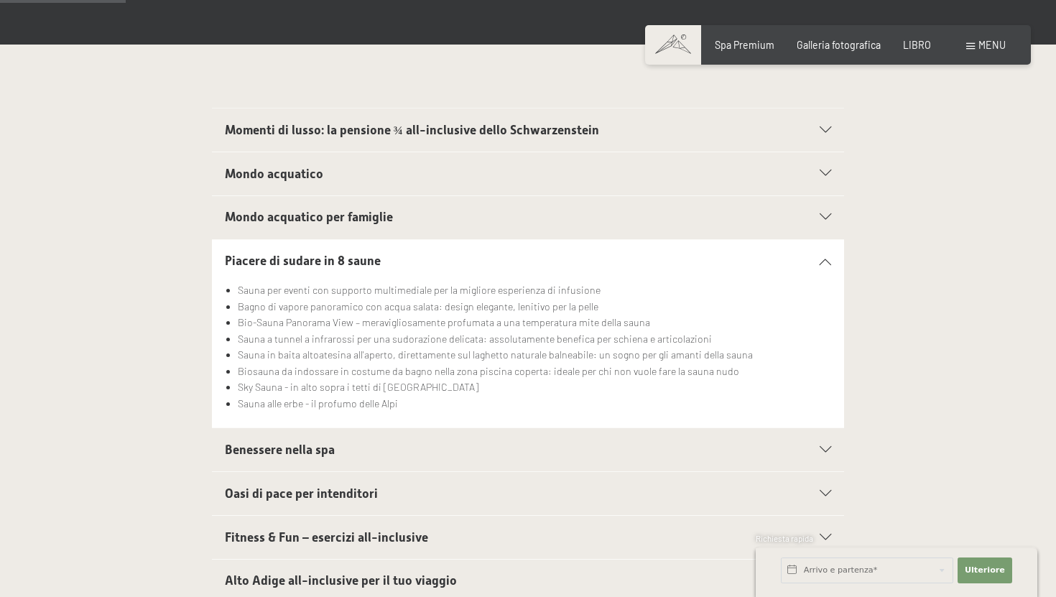
click at [514, 466] on div "Benessere nella spa" at bounding box center [528, 449] width 607 height 43
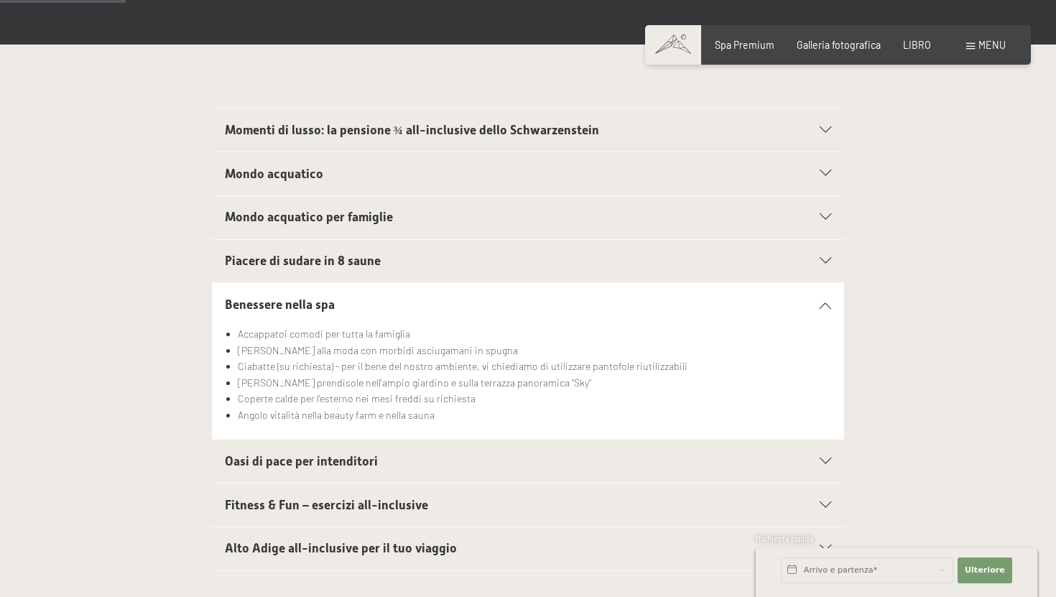
click at [514, 466] on h2 "Oasi di pace per intenditori" at bounding box center [498, 462] width 546 height 18
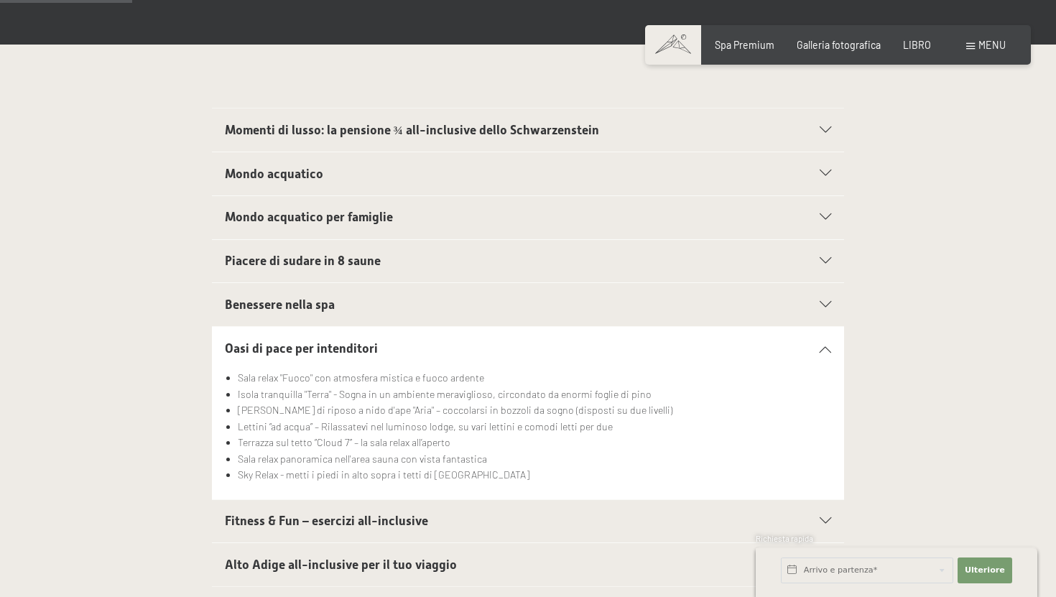
scroll to position [366, 0]
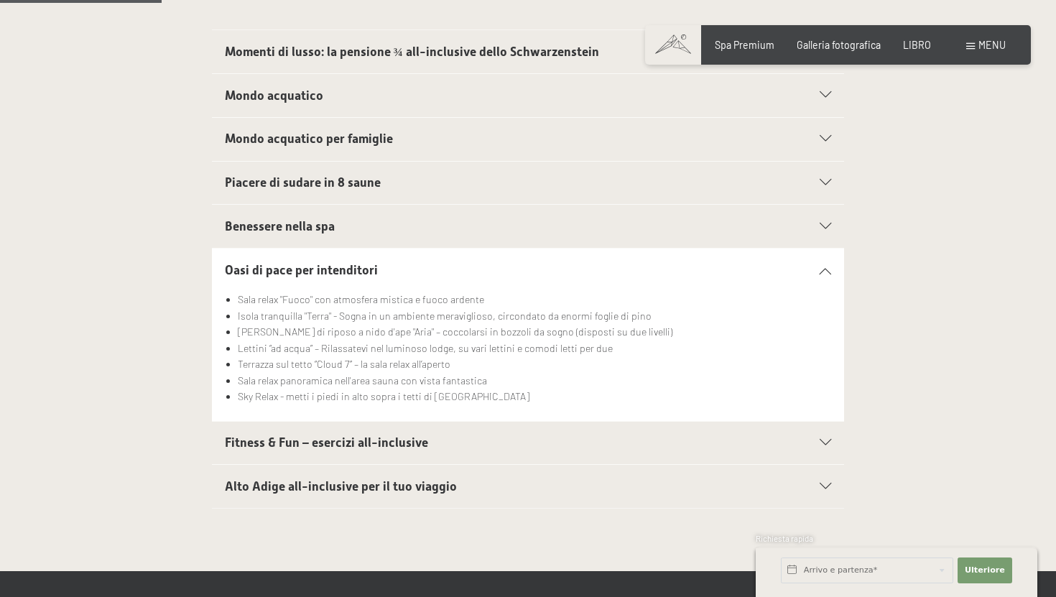
click at [535, 442] on h2 "Fitness & Fun – esercizi all-inclusive" at bounding box center [498, 443] width 546 height 18
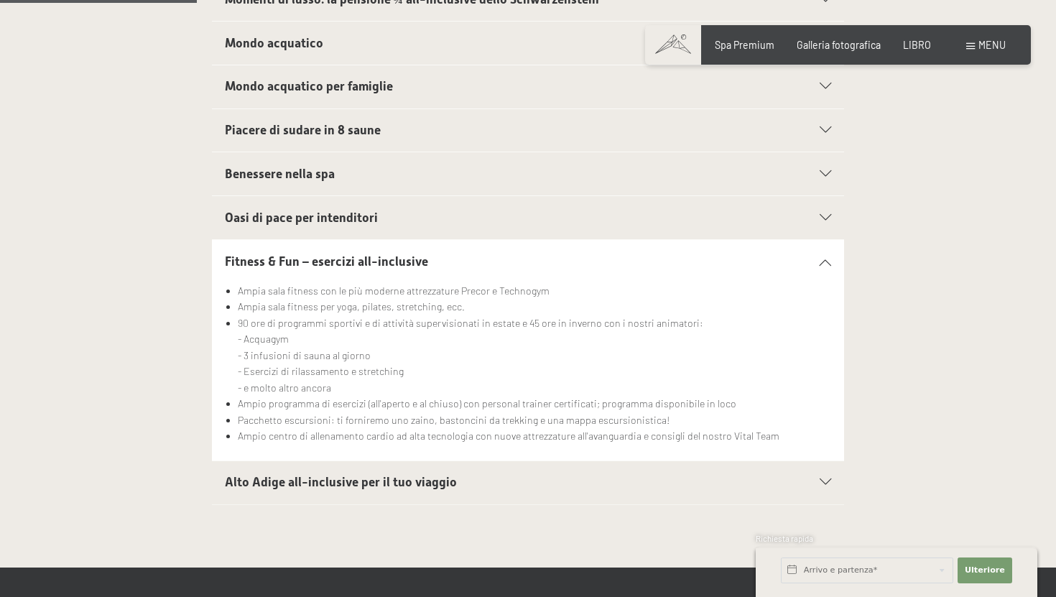
scroll to position [459, 0]
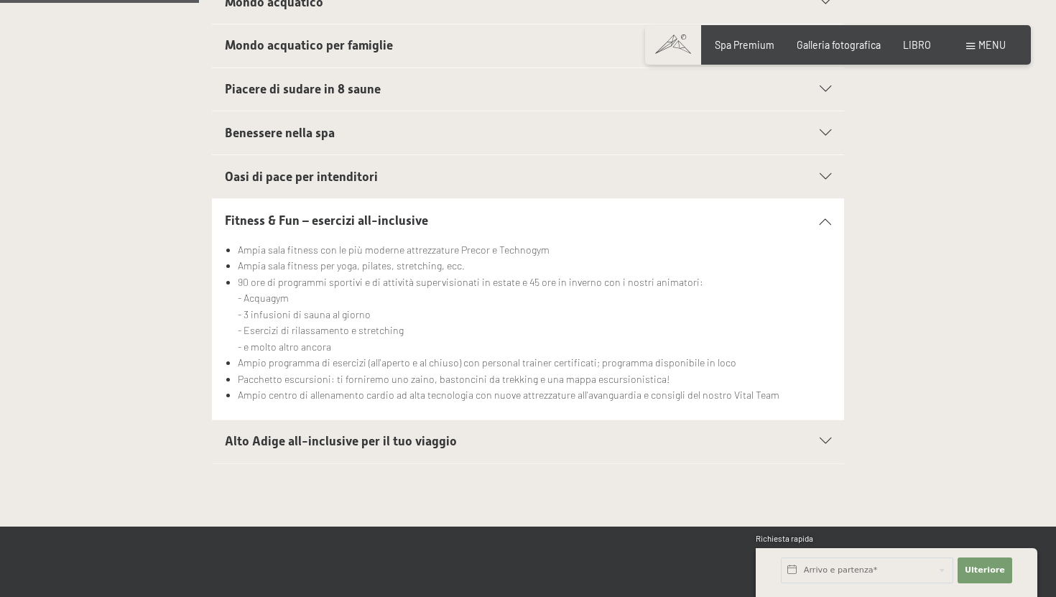
click at [545, 447] on h2 "Alto Adige all-inclusive per il tuo viaggio" at bounding box center [498, 442] width 546 height 18
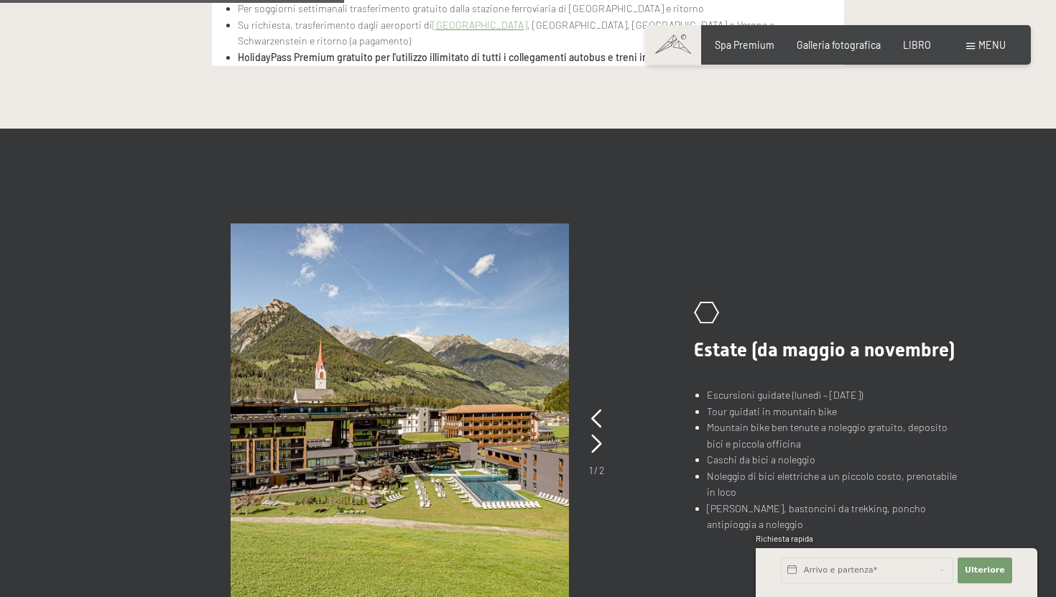
scroll to position [785, 0]
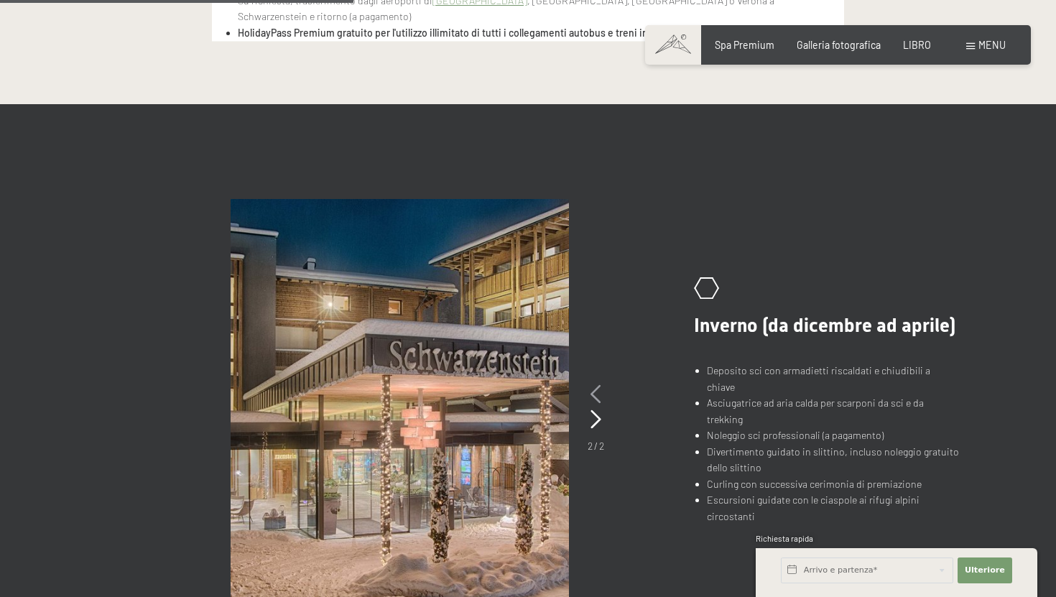
click at [596, 387] on icon at bounding box center [596, 394] width 11 height 19
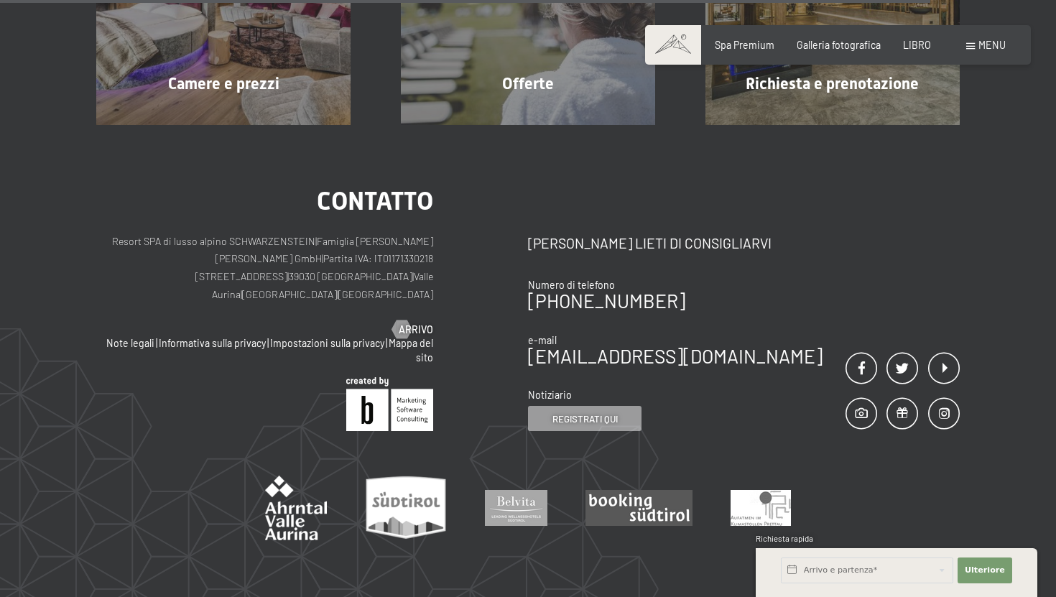
scroll to position [2317, 0]
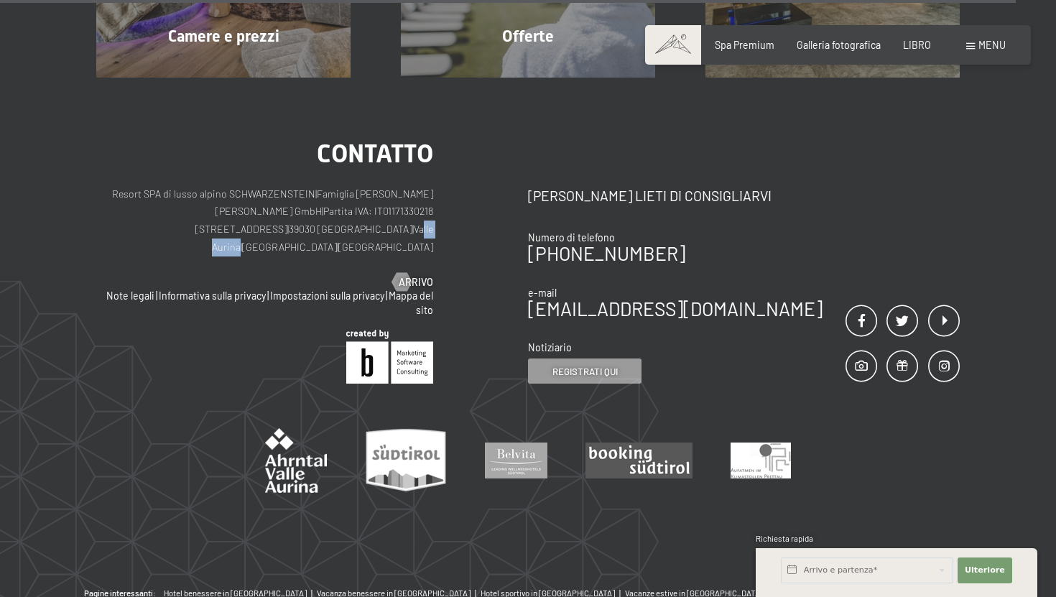
drag, startPoint x: 310, startPoint y: 230, endPoint x: 354, endPoint y: 231, distance: 43.8
click at [354, 231] on font "Valle Aurina" at bounding box center [322, 238] width 221 height 30
